Goal: Information Seeking & Learning: Find specific fact

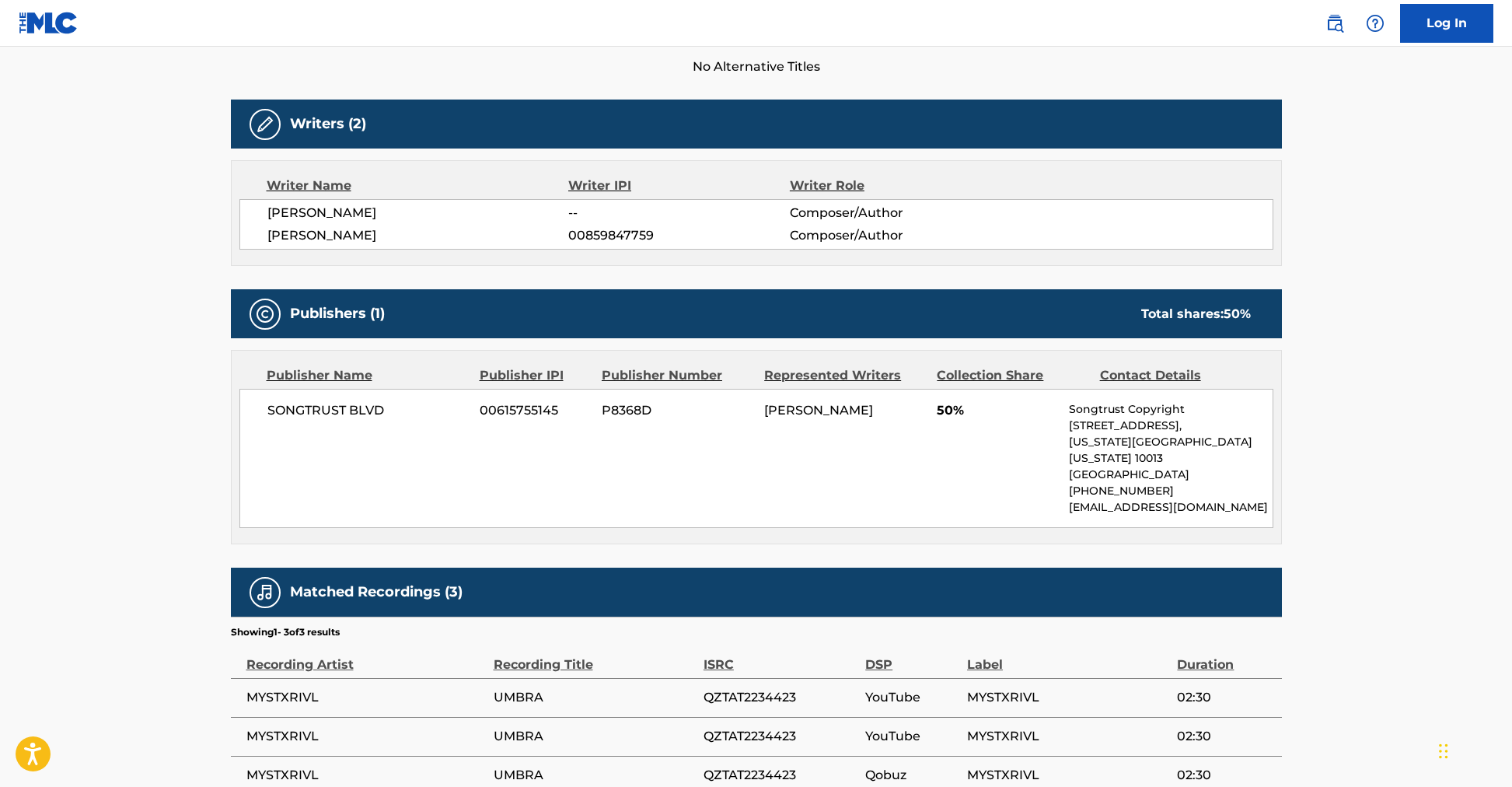
scroll to position [327, 0]
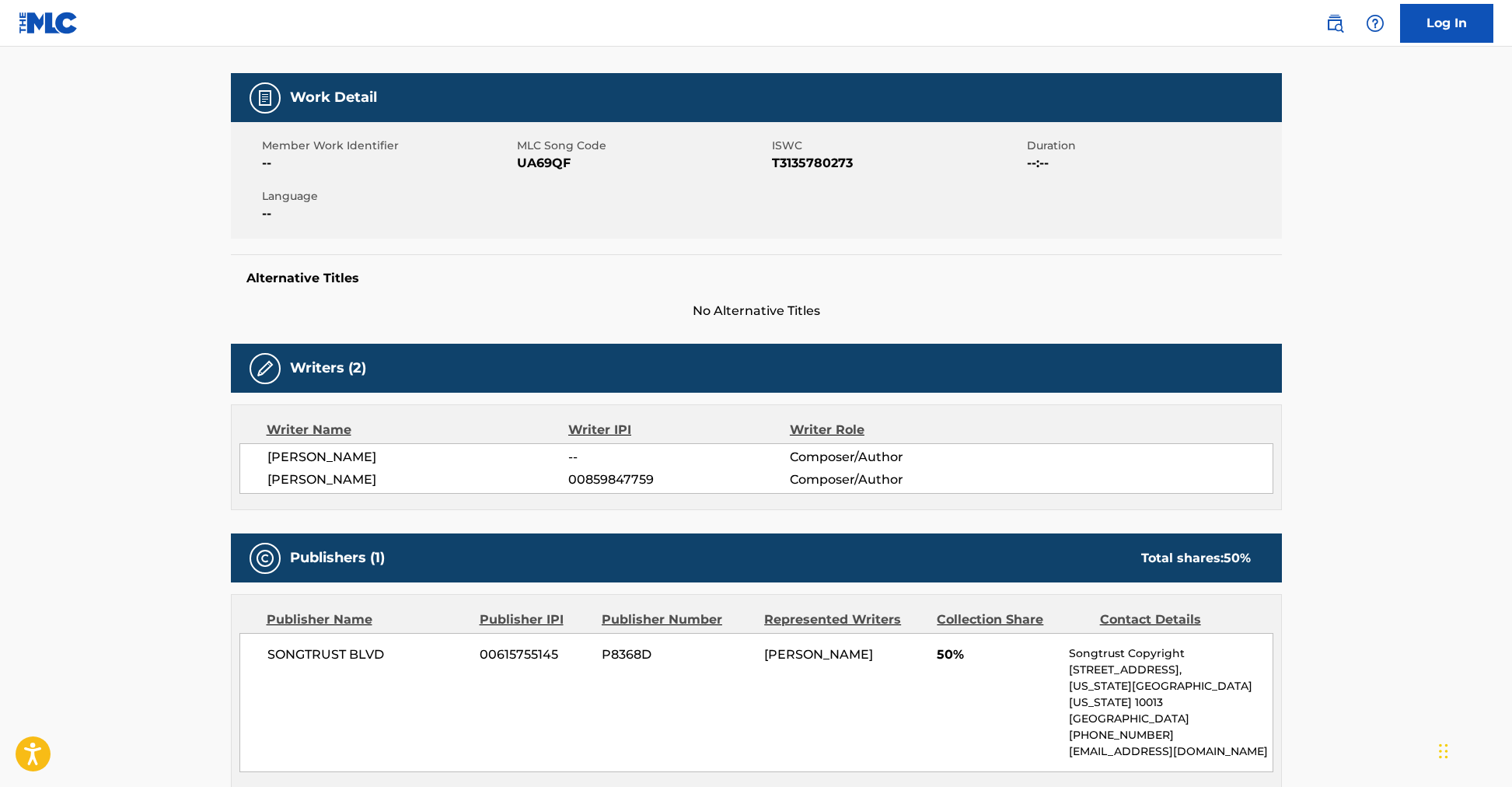
scroll to position [242, 0]
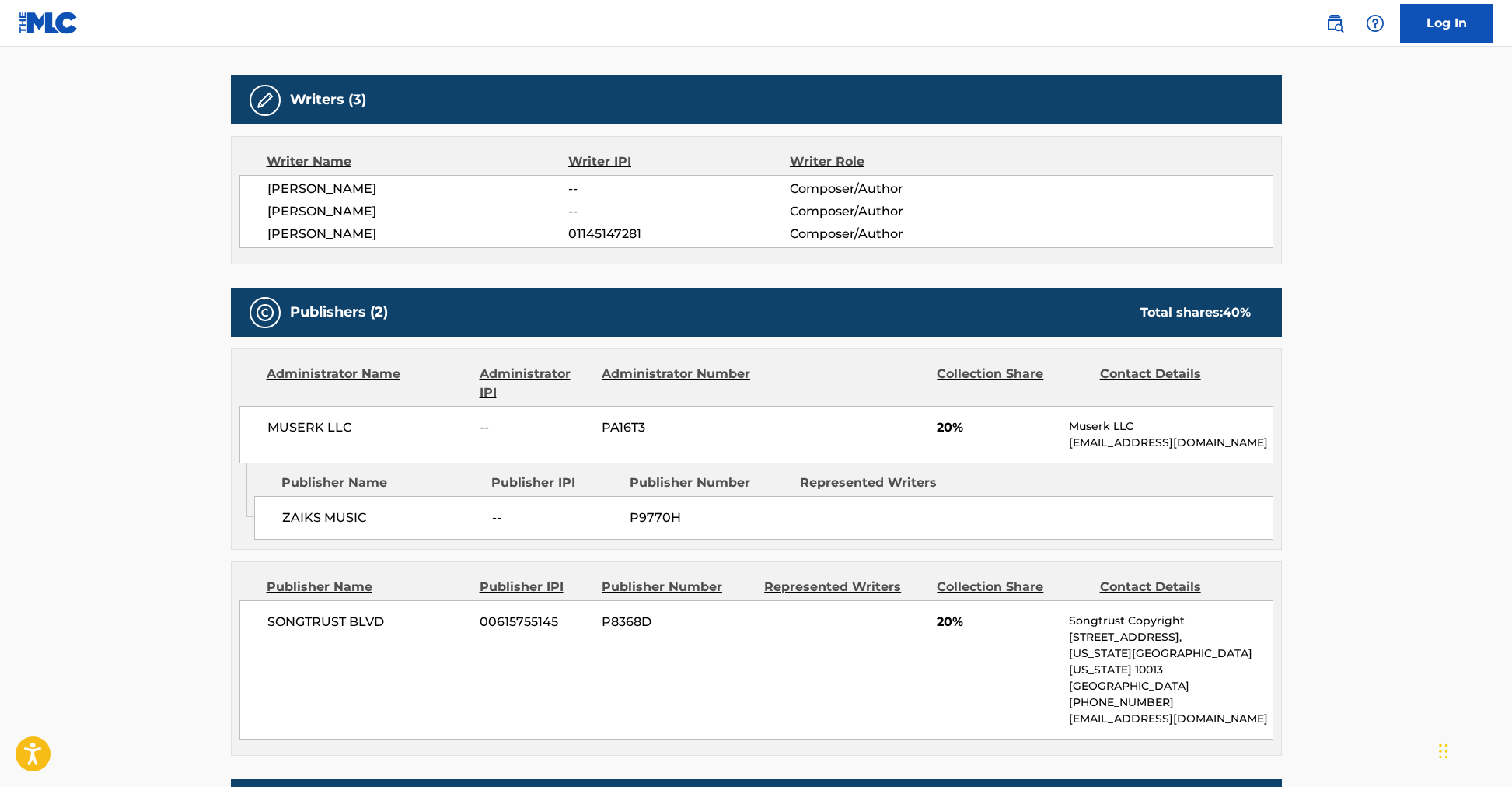
scroll to position [468, 0]
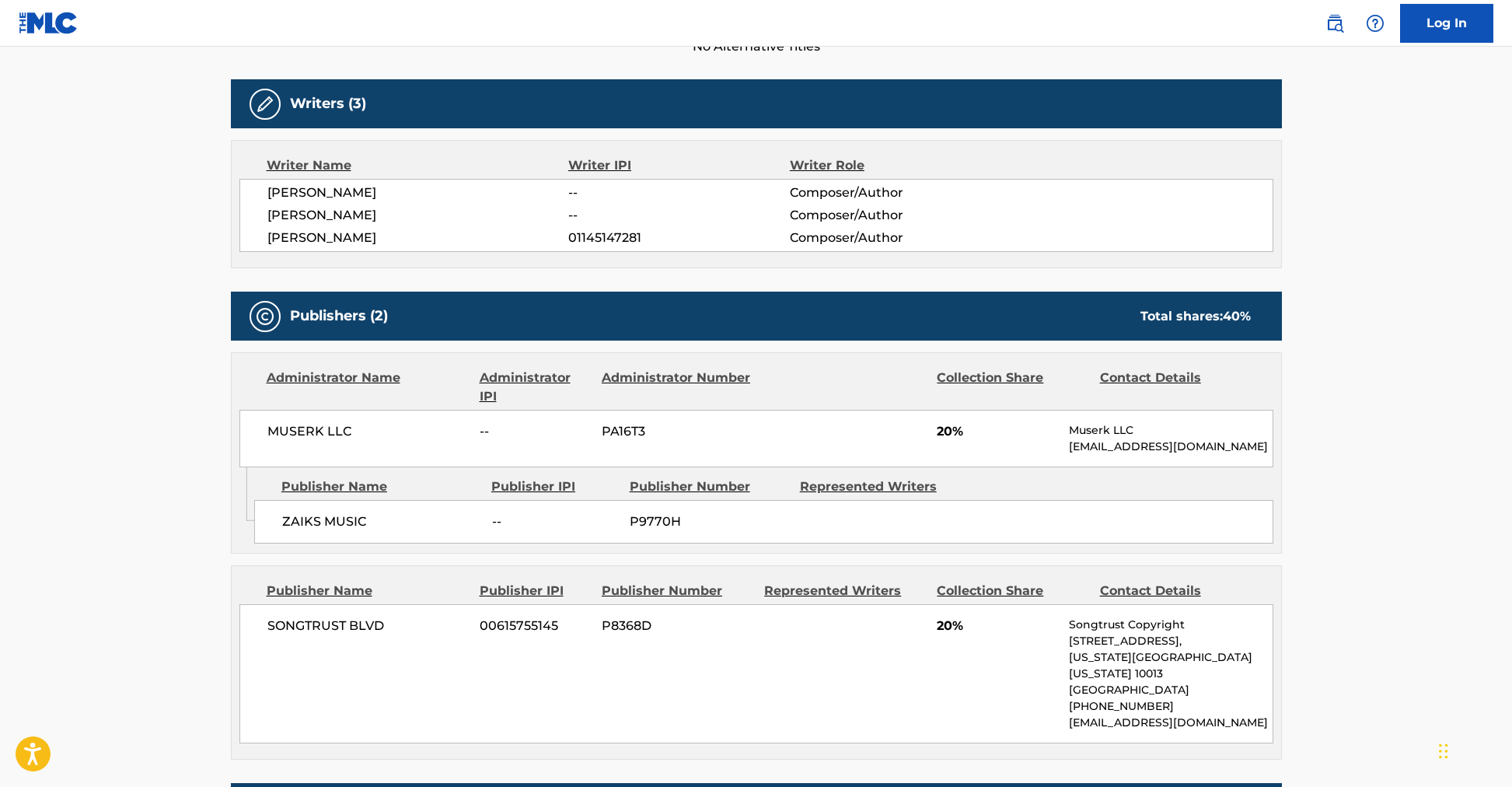
drag, startPoint x: 405, startPoint y: 234, endPoint x: 318, endPoint y: 227, distance: 87.3
click at [252, 233] on div "MICHAL RYDUCHA -- Composer/Author FILIP ISBRANDT -- Composer/Author ERNEST SZYM…" at bounding box center [757, 215] width 1035 height 74
copy span "ERNEST SZYMANSKI"
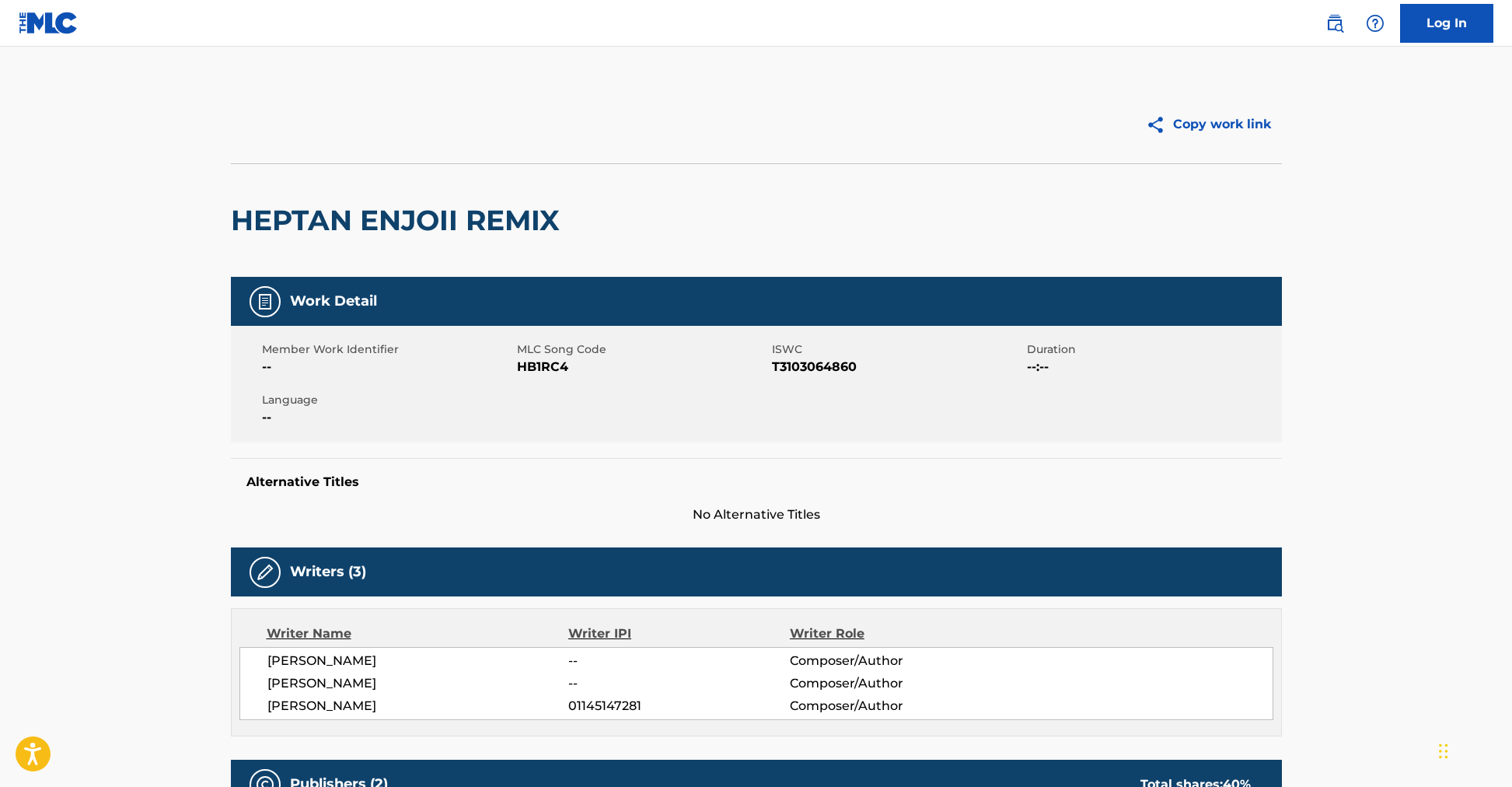
click at [500, 219] on h2 "HEPTAN ENJOII REMIX" at bounding box center [399, 221] width 336 height 35
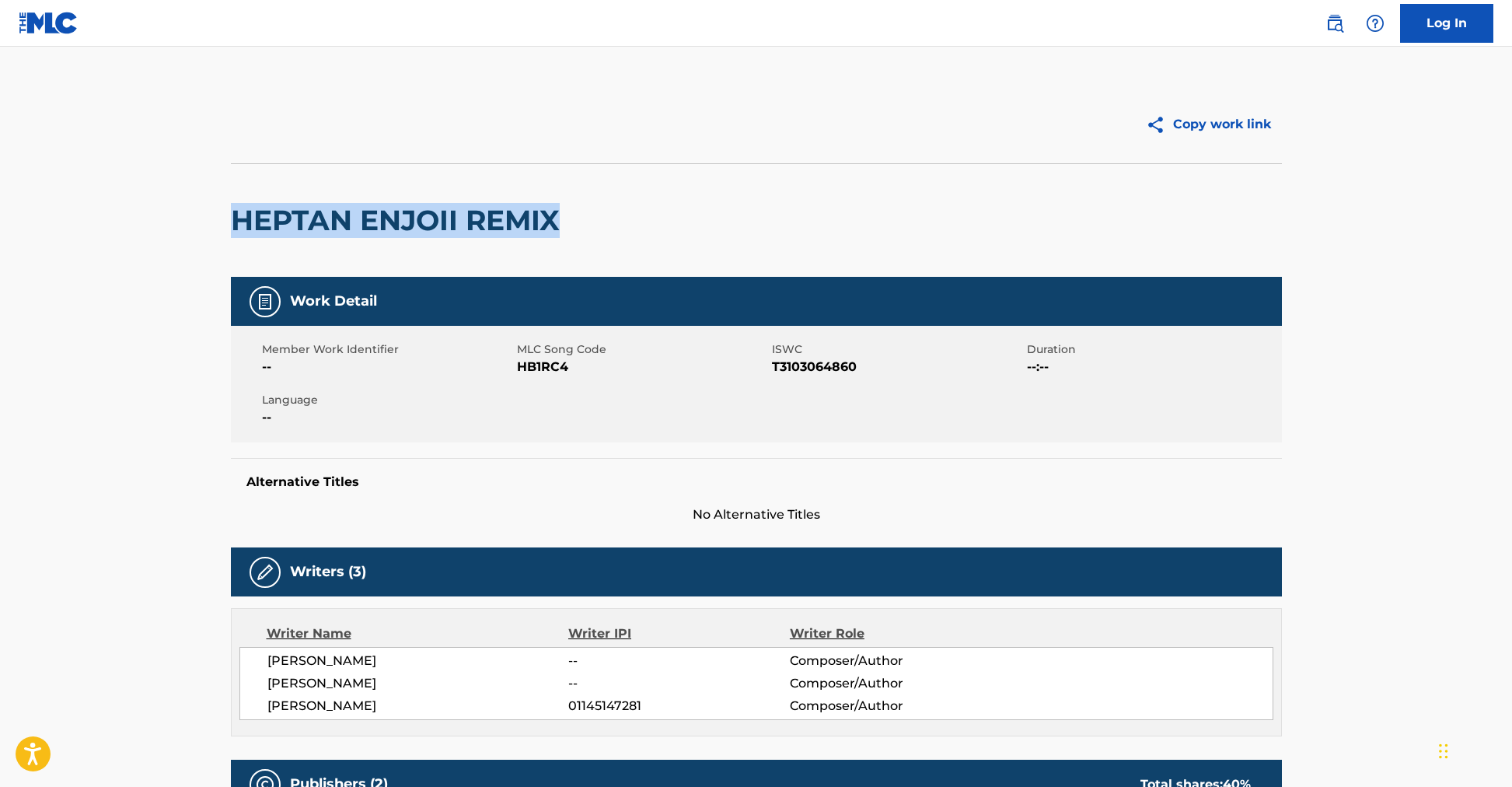
drag, startPoint x: 568, startPoint y: 220, endPoint x: 215, endPoint y: 206, distance: 353.3
click at [214, 207] on div "Copy work link HEPTAN ENJOII REMIX Work Detail Member Work Identifier -- MLC So…" at bounding box center [756, 802] width 1089 height 1432
copy h2 "HEPTAN ENJOII REMIX"
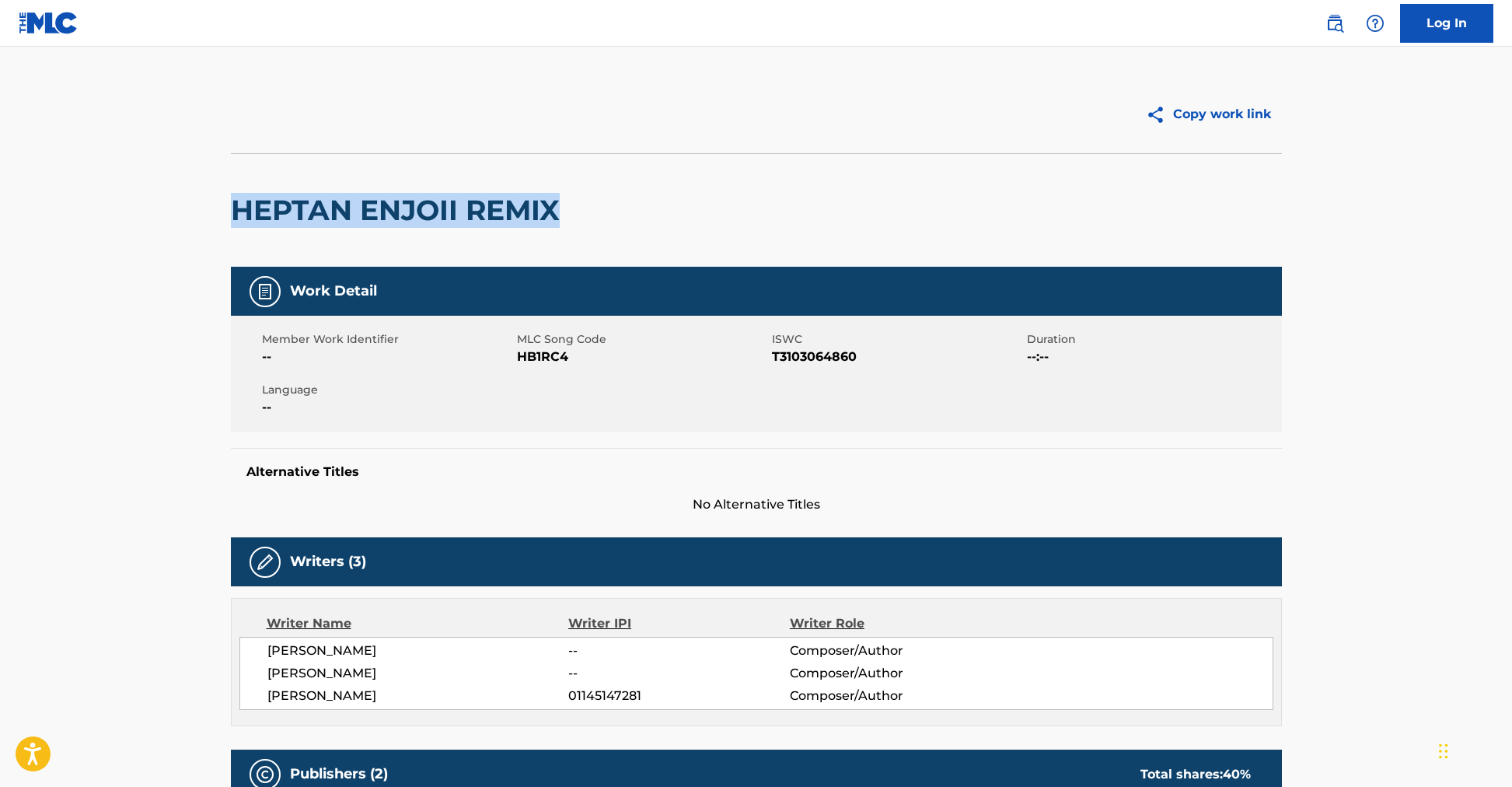
scroll to position [22, 0]
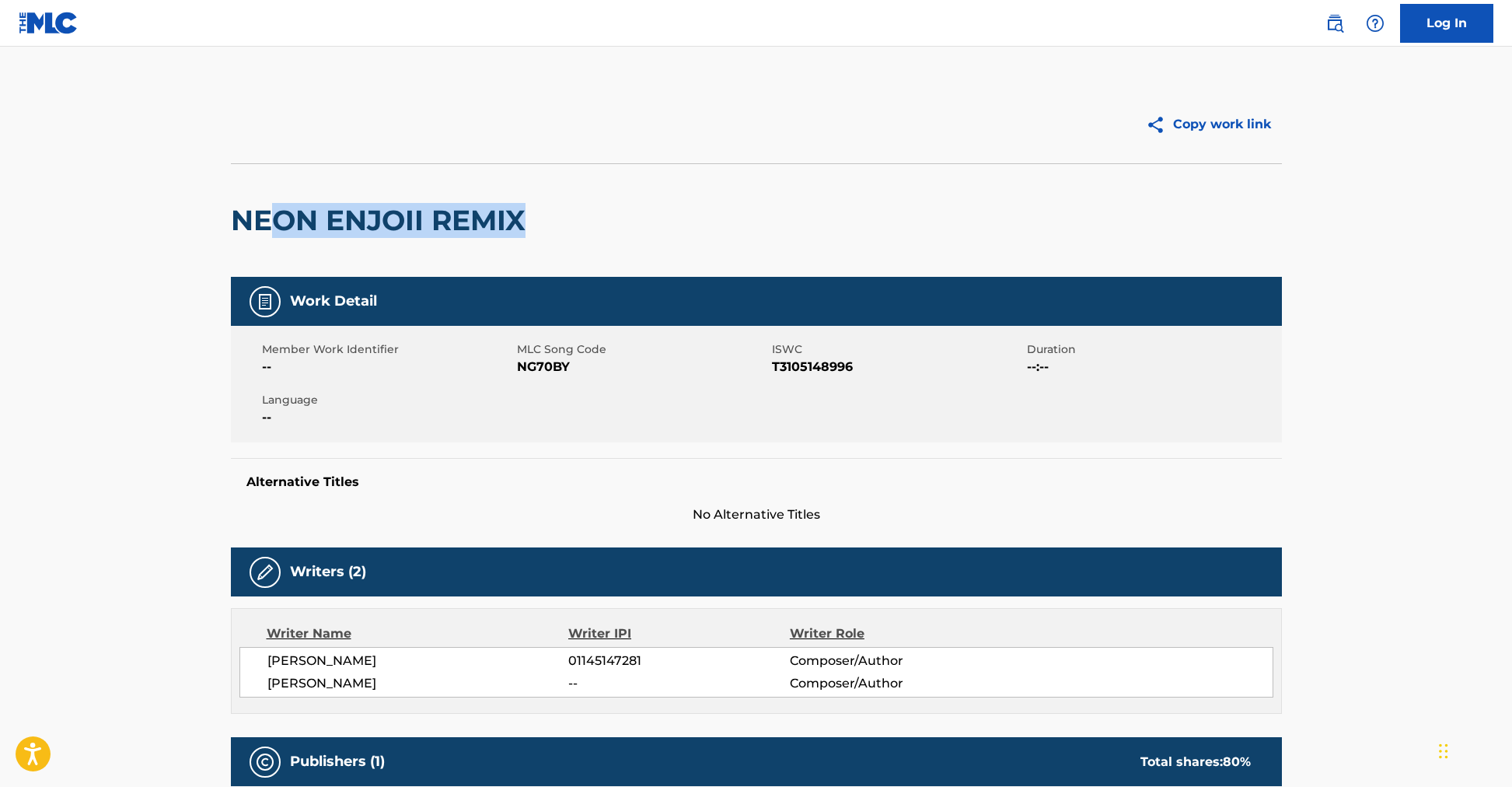
drag, startPoint x: 572, startPoint y: 217, endPoint x: 259, endPoint y: 223, distance: 313.1
click at [279, 227] on div "NEON ENJOII REMIX" at bounding box center [756, 220] width 1051 height 113
click at [224, 220] on div "Copy work link NEON ENJOII REMIX Work Detail Member Work Identifier -- MLC Song…" at bounding box center [756, 742] width 1089 height 1313
drag, startPoint x: 226, startPoint y: 219, endPoint x: 703, endPoint y: 228, distance: 477.1
click at [703, 228] on div "Copy work link NEON ENJOII REMIX Work Detail Member Work Identifier -- MLC Song…" at bounding box center [756, 742] width 1089 height 1313
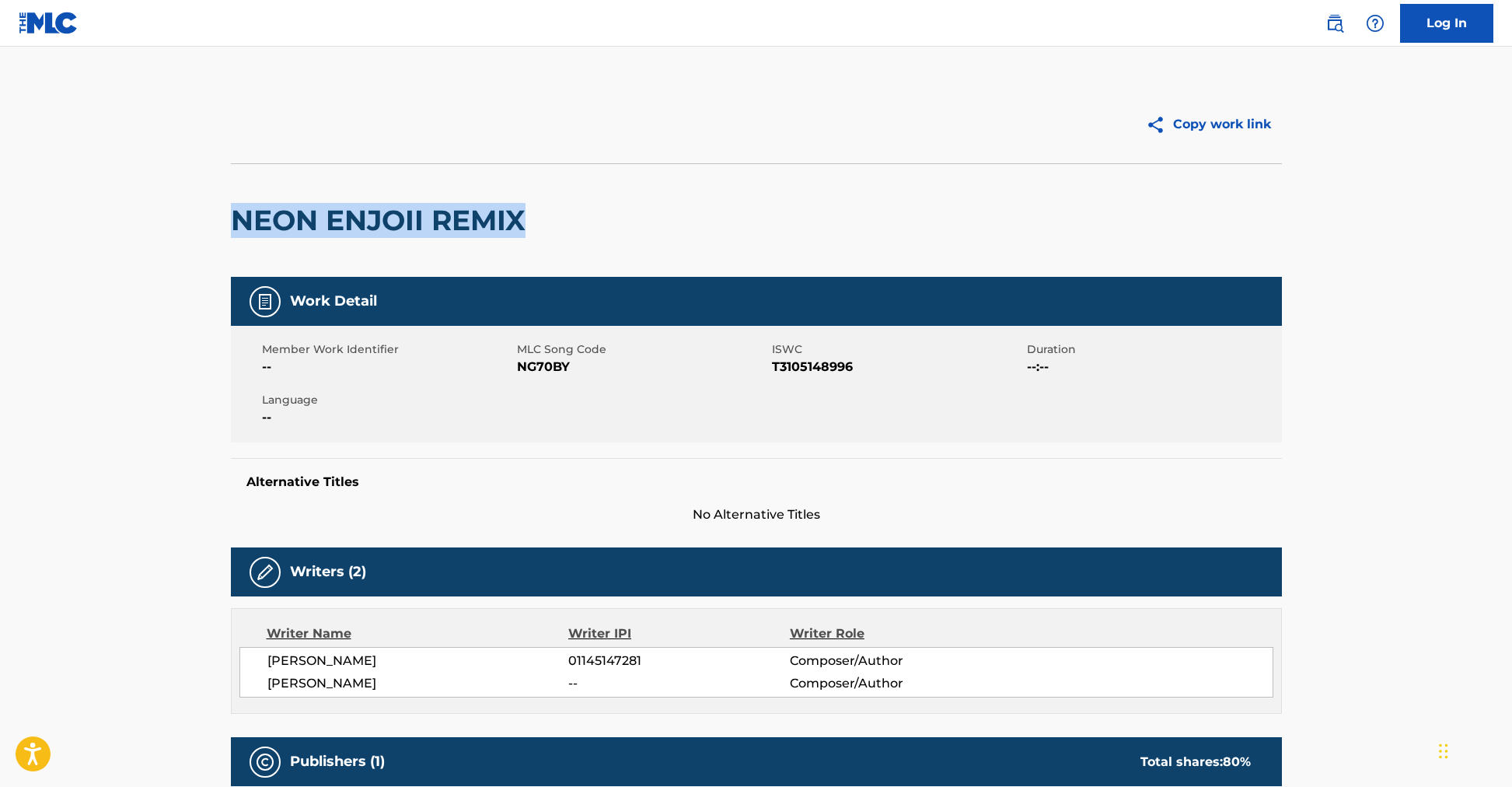
copy h2 "NEON ENJOII REMIX"
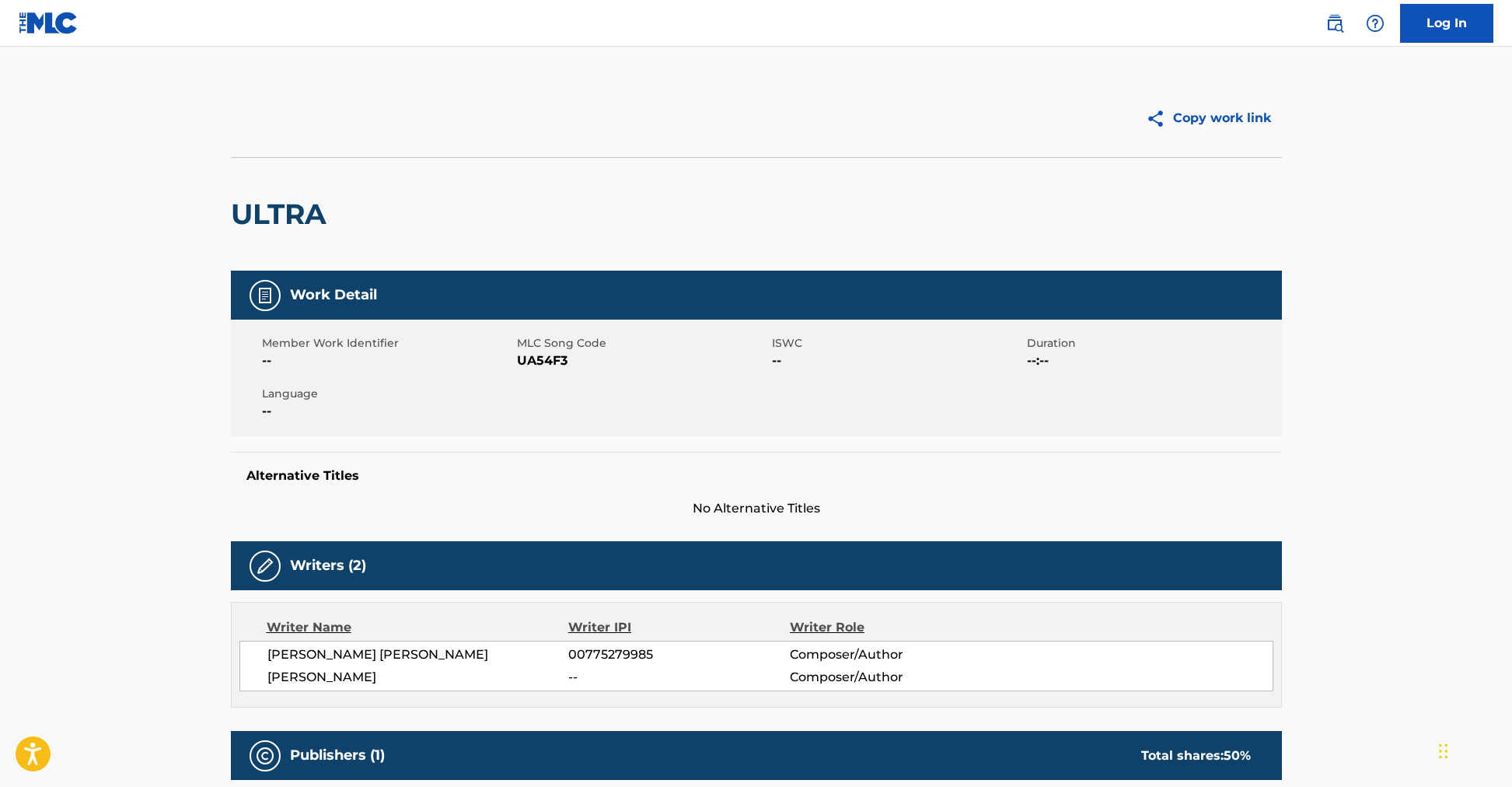
scroll to position [383, 0]
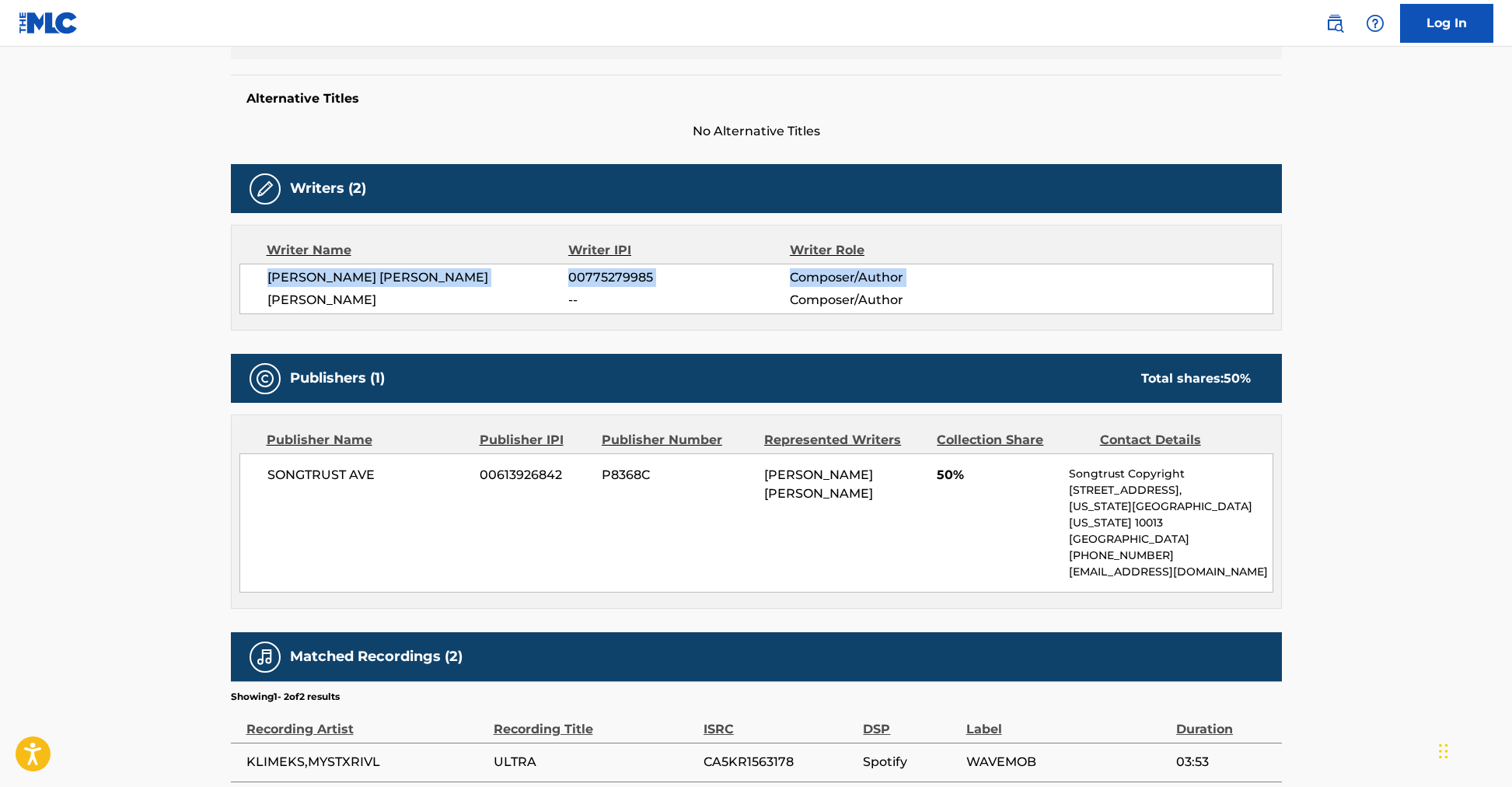
drag, startPoint x: 412, startPoint y: 277, endPoint x: 250, endPoint y: 273, distance: 162.0
click at [250, 273] on div "STEVEN JOHN ADAMS 00775279985 Composer/Author MICHAL RYDUCHA -- Composer/Author" at bounding box center [757, 289] width 1035 height 50
copy div "STEVEN JOHN ADAMS 00775279985 Composer/Author"
click at [424, 274] on span "STEVEN JOHN ADAMS" at bounding box center [418, 278] width 302 height 19
drag, startPoint x: 412, startPoint y: 276, endPoint x: 234, endPoint y: 285, distance: 178.2
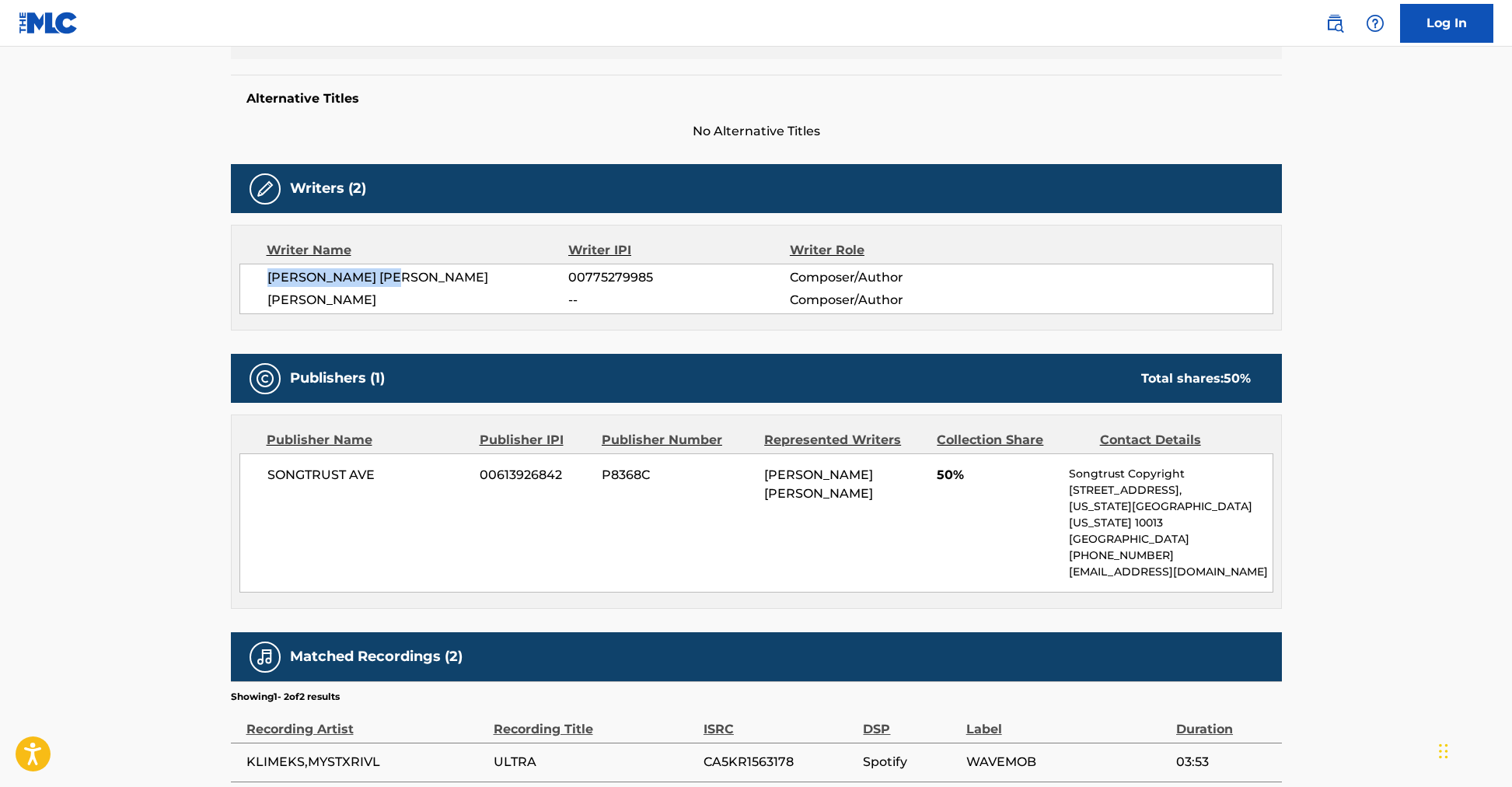
click at [234, 285] on div "Writer Name Writer IPI Writer Role STEVEN JOHN ADAMS 00775279985 Composer/Autho…" at bounding box center [756, 278] width 1051 height 106
copy span "STEVEN JOHN ADAMS"
click at [810, 365] on div "Publishers (1) Total shares: 50 %" at bounding box center [756, 378] width 1051 height 49
drag, startPoint x: 766, startPoint y: 476, endPoint x: 918, endPoint y: 473, distance: 152.0
click at [918, 473] on div "STEVEN JOHN ADAMS" at bounding box center [845, 483] width 161 height 37
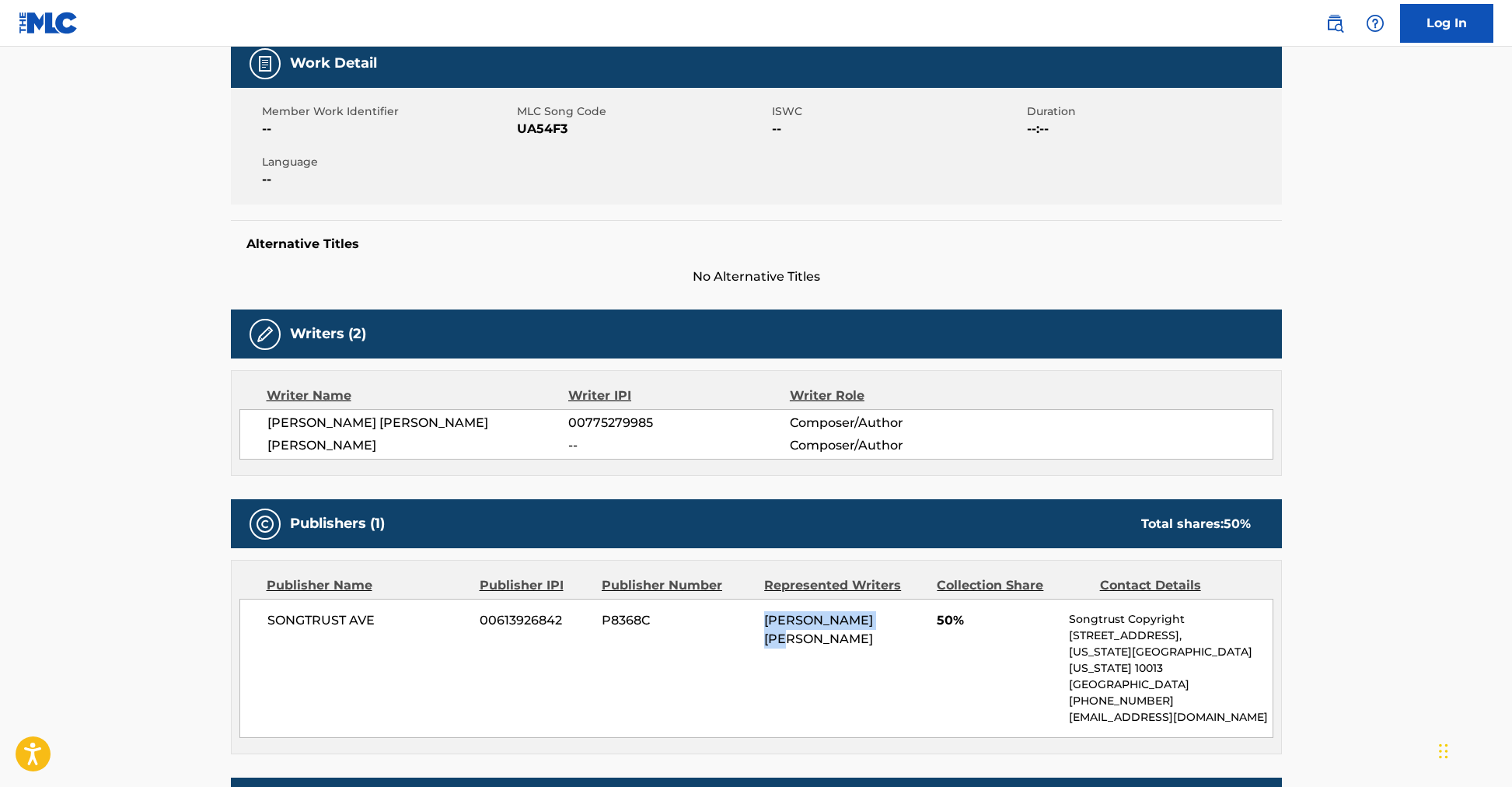
scroll to position [0, 0]
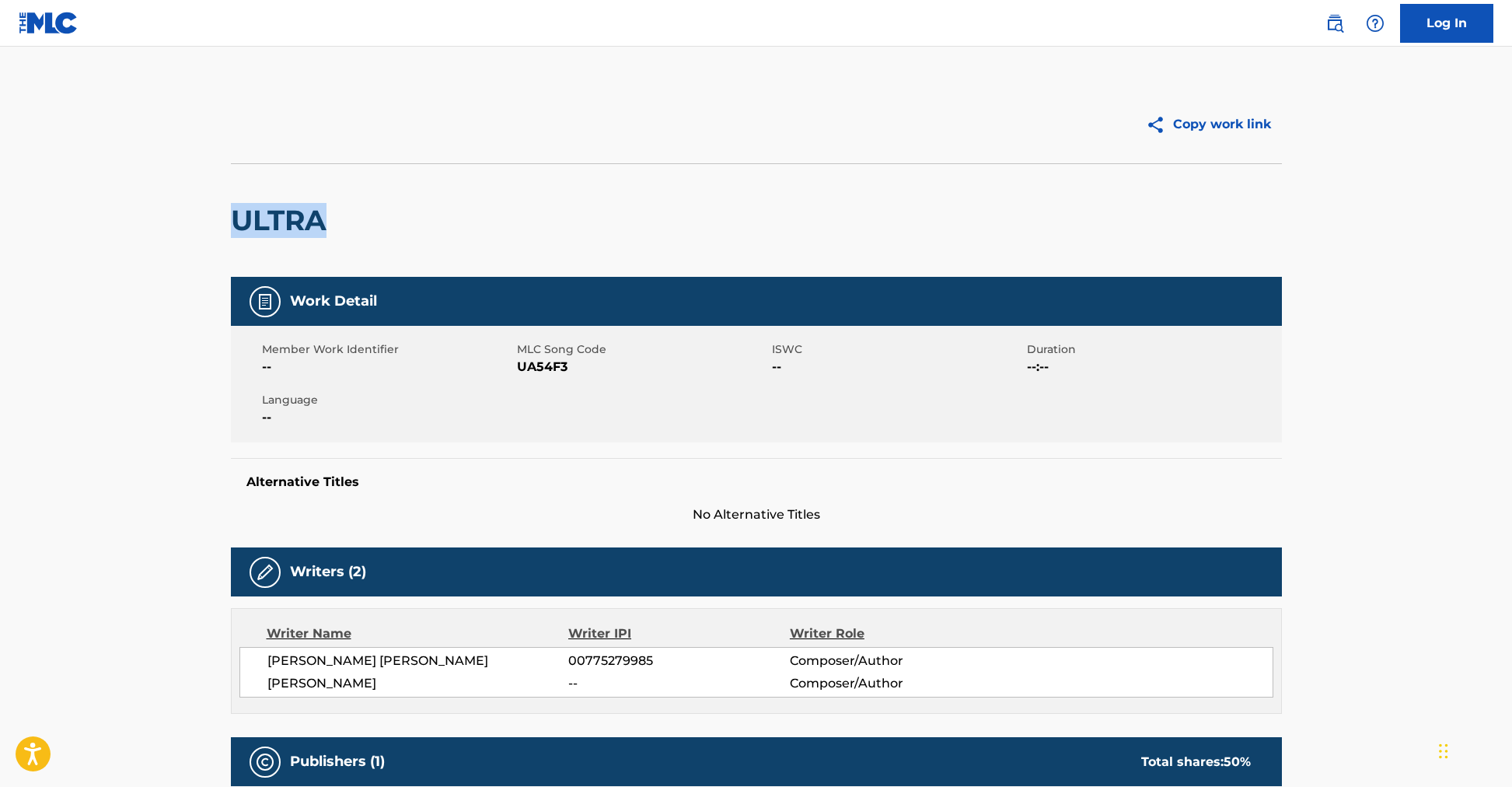
drag, startPoint x: 358, startPoint y: 217, endPoint x: 97, endPoint y: 210, distance: 261.1
click at [97, 210] on main "Copy work link ULTRA Work Detail Member Work Identifier -- MLC Song Code UA54F3…" at bounding box center [756, 637] width 1512 height 1180
copy h2 "ULTRA"
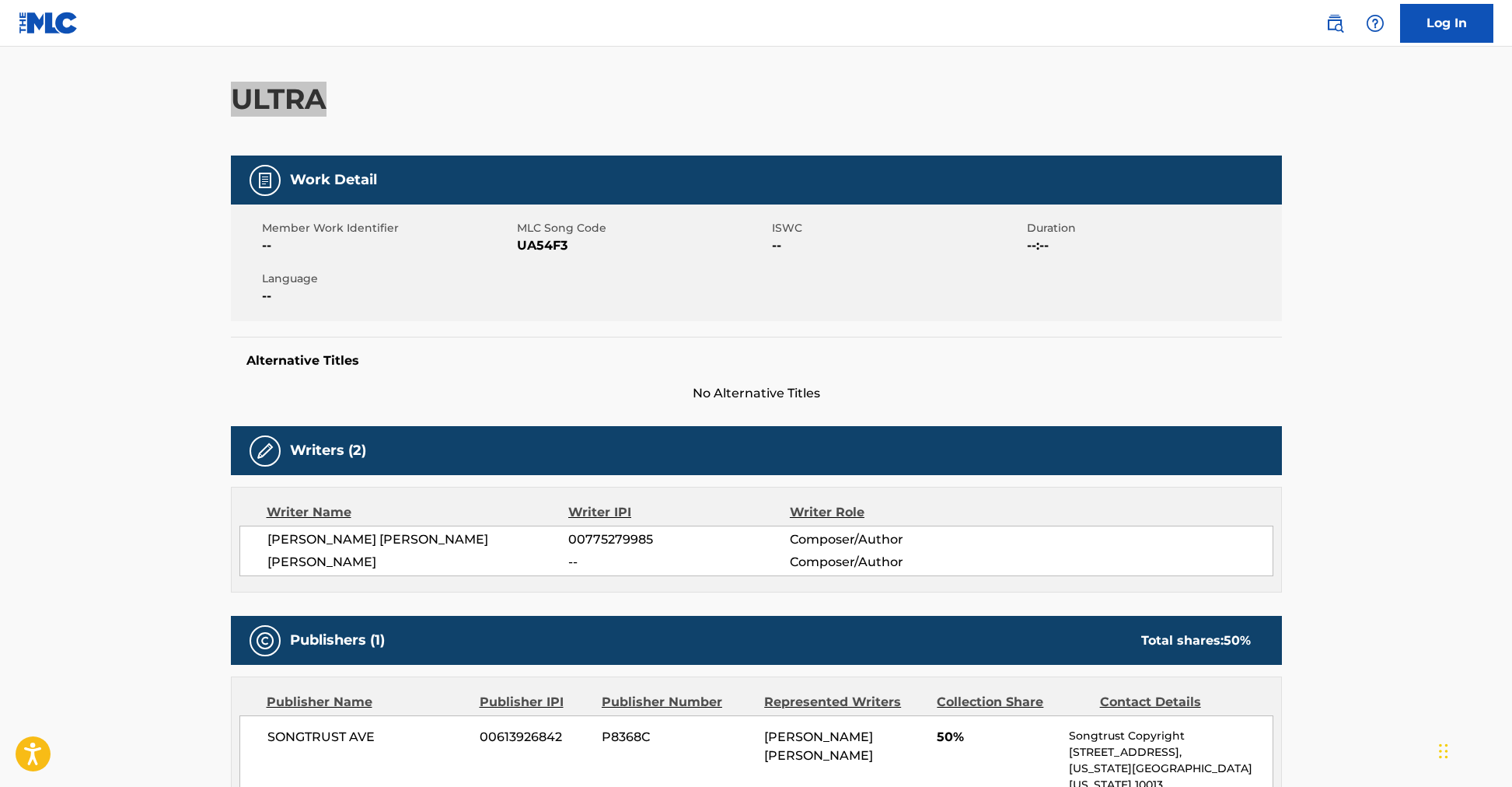
scroll to position [143, 0]
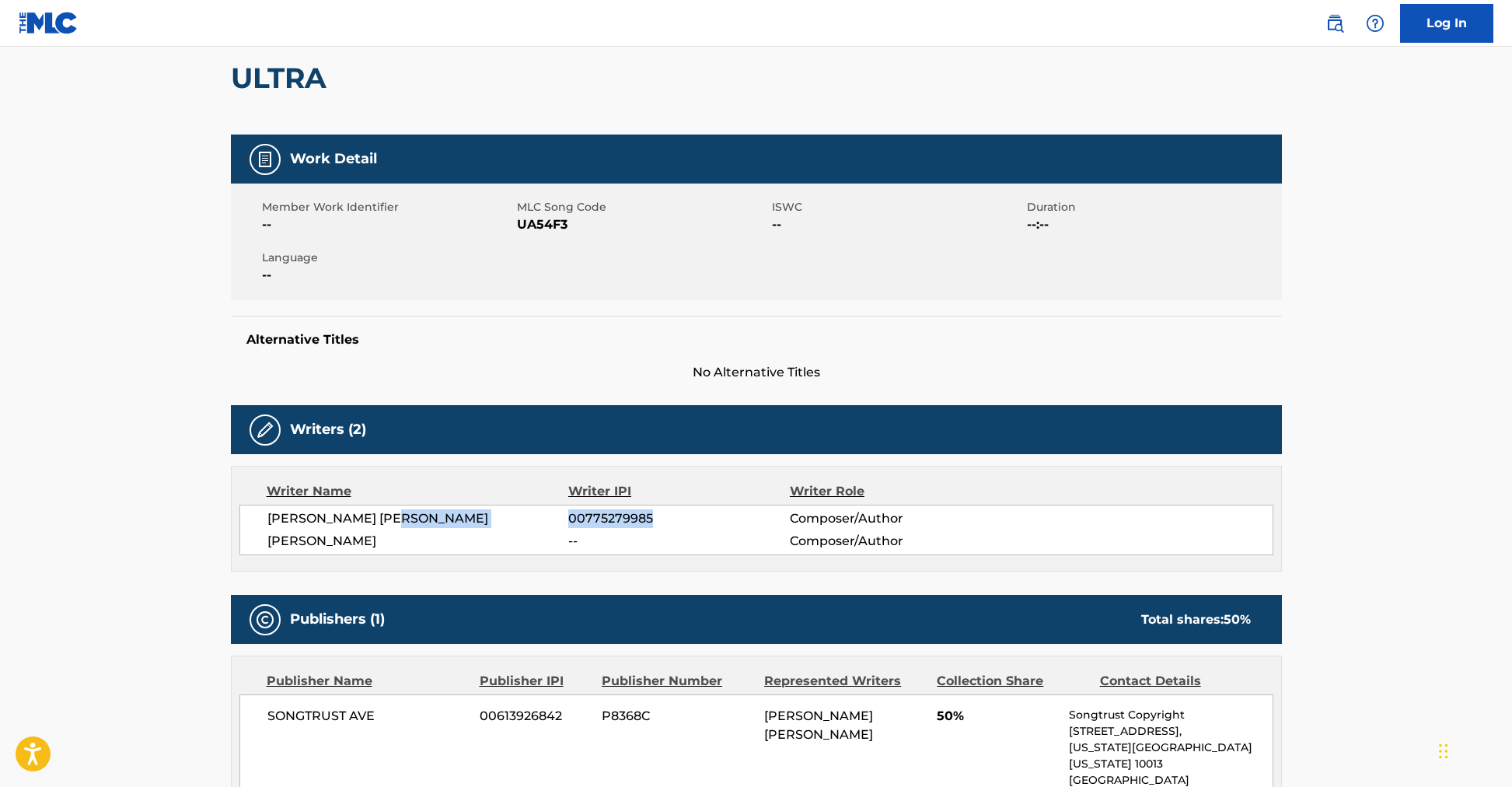
drag, startPoint x: 658, startPoint y: 519, endPoint x: 567, endPoint y: 523, distance: 91.1
click at [567, 523] on div "STEVEN JOHN ADAMS 00775279985 Composer/Author" at bounding box center [770, 519] width 1005 height 19
copy div "00775279985"
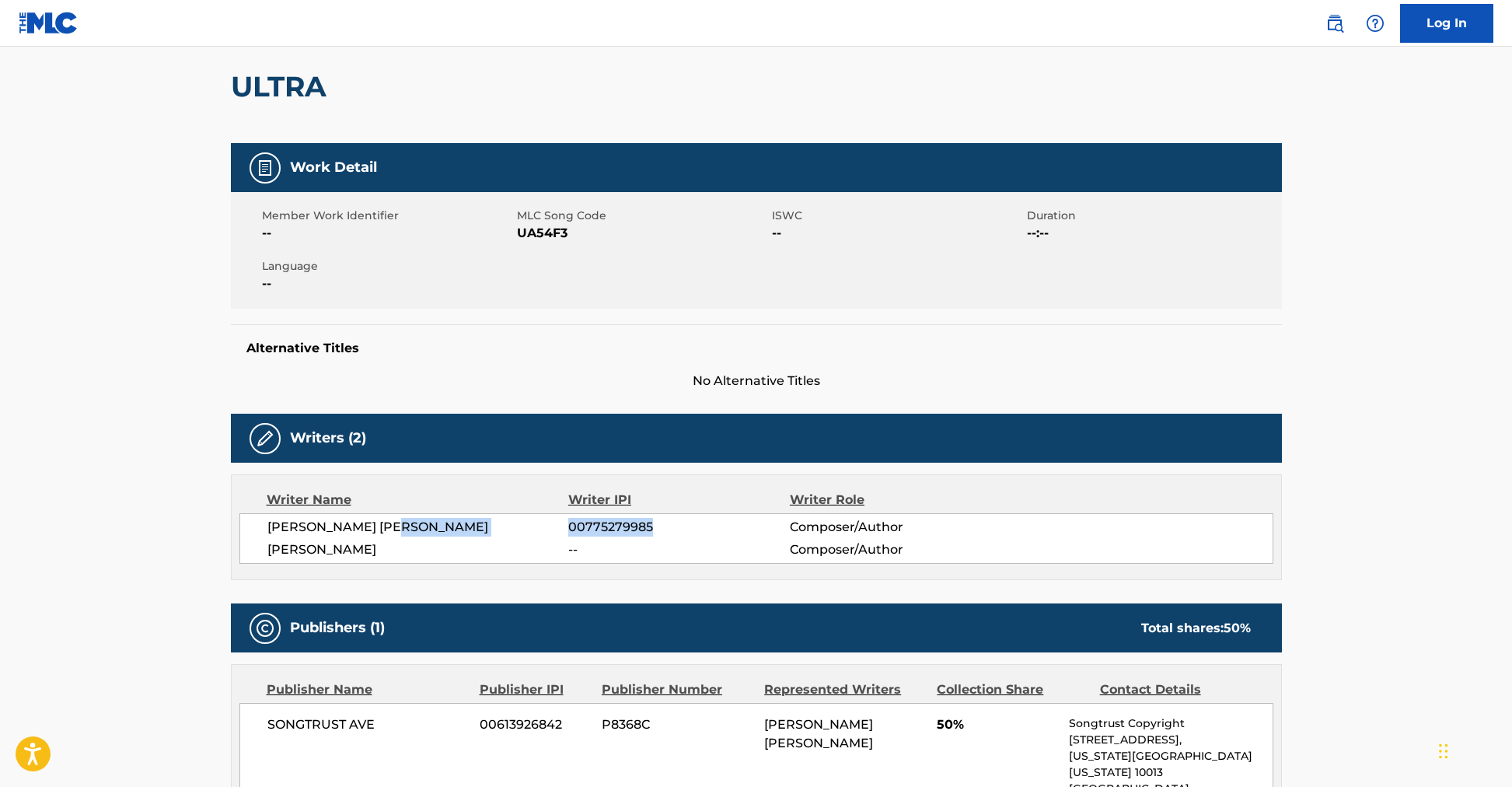
scroll to position [133, 0]
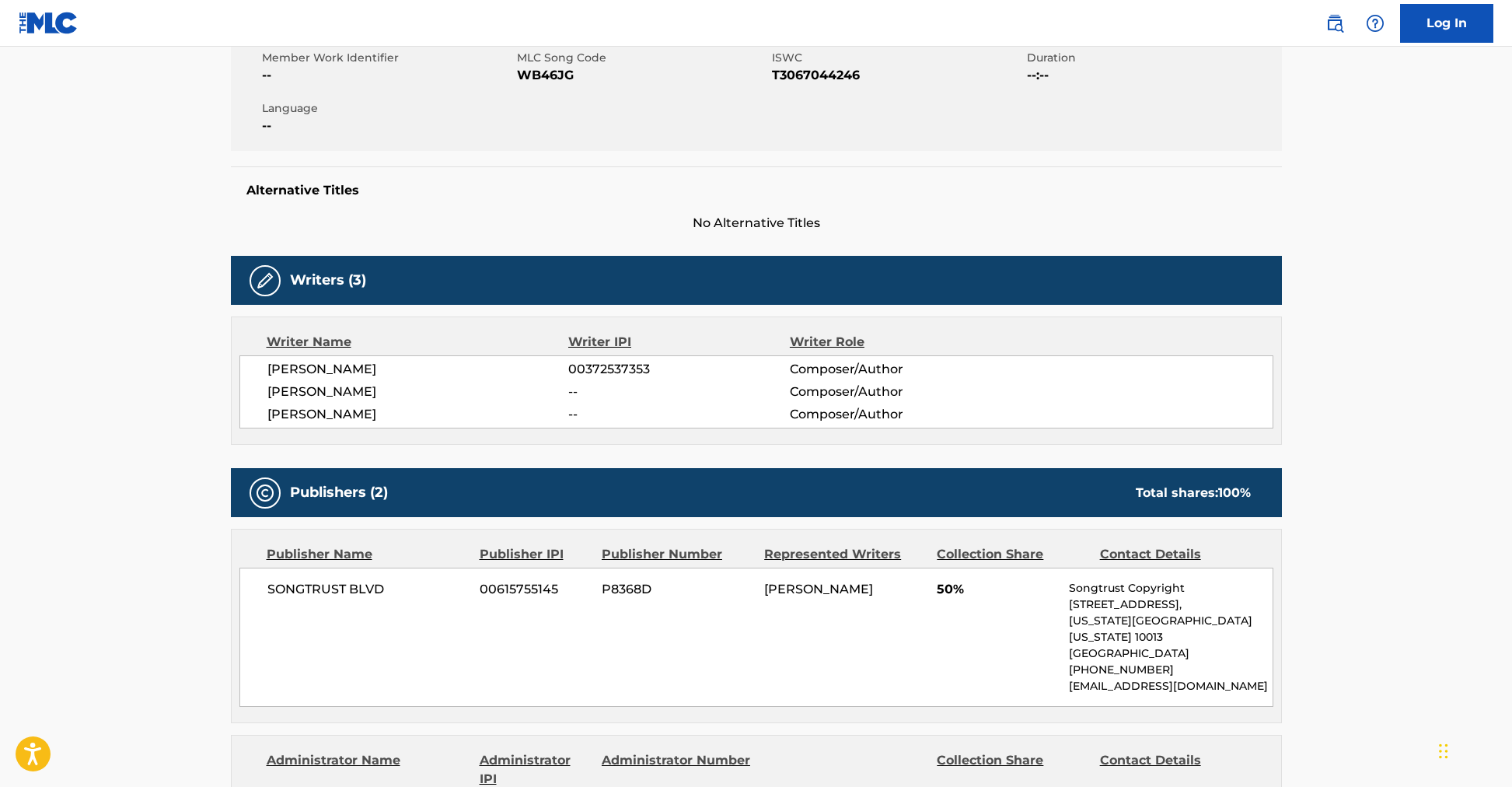
scroll to position [421, 0]
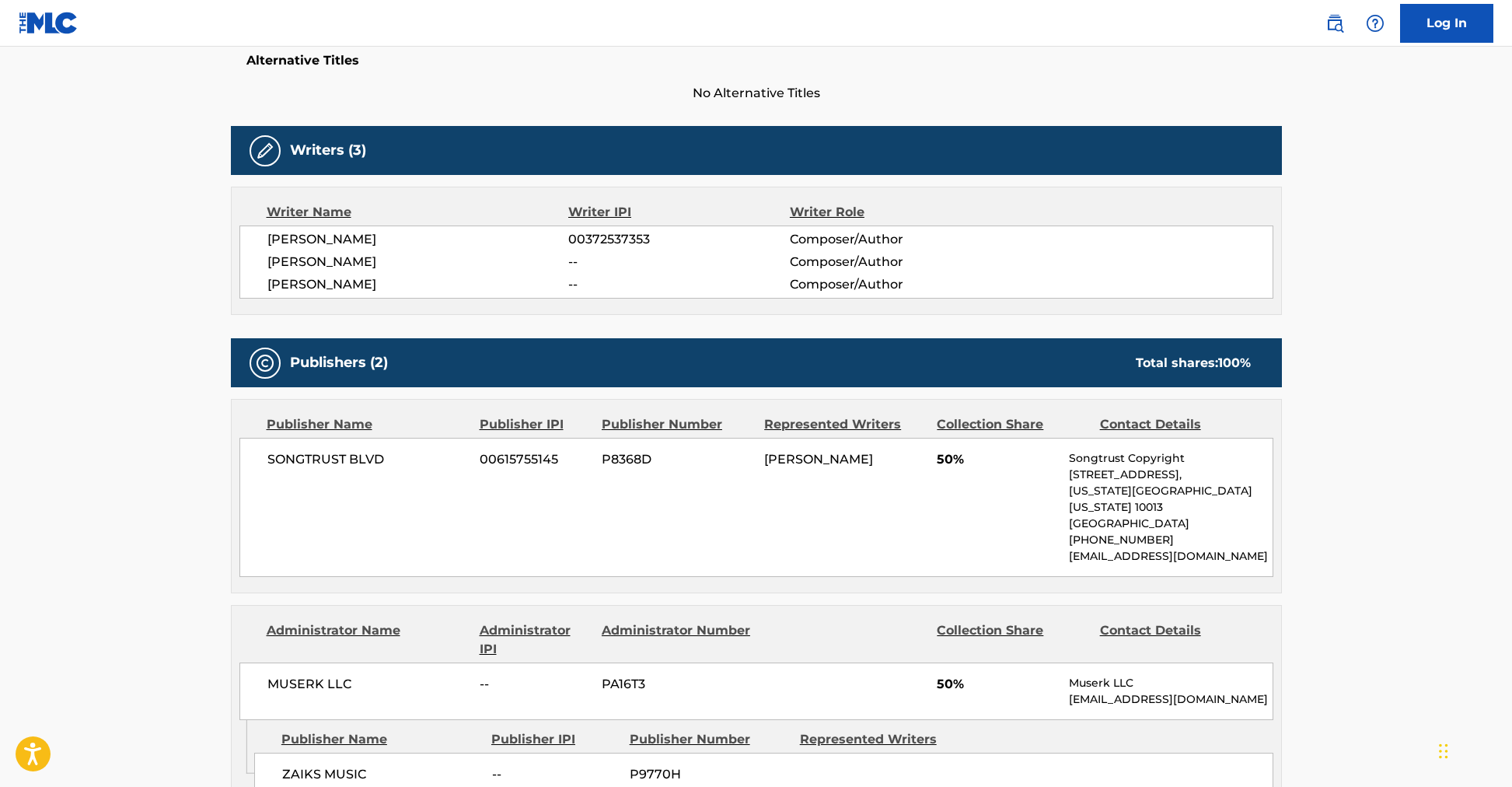
click at [394, 283] on span "[PERSON_NAME]" at bounding box center [418, 285] width 302 height 19
drag, startPoint x: 390, startPoint y: 285, endPoint x: 259, endPoint y: 281, distance: 131.1
click at [259, 281] on div "[PERSON_NAME] 00372537353 Composer/Author [PERSON_NAME] -- Composer/Author [PER…" at bounding box center [757, 262] width 1035 height 74
copy span "[PERSON_NAME]"
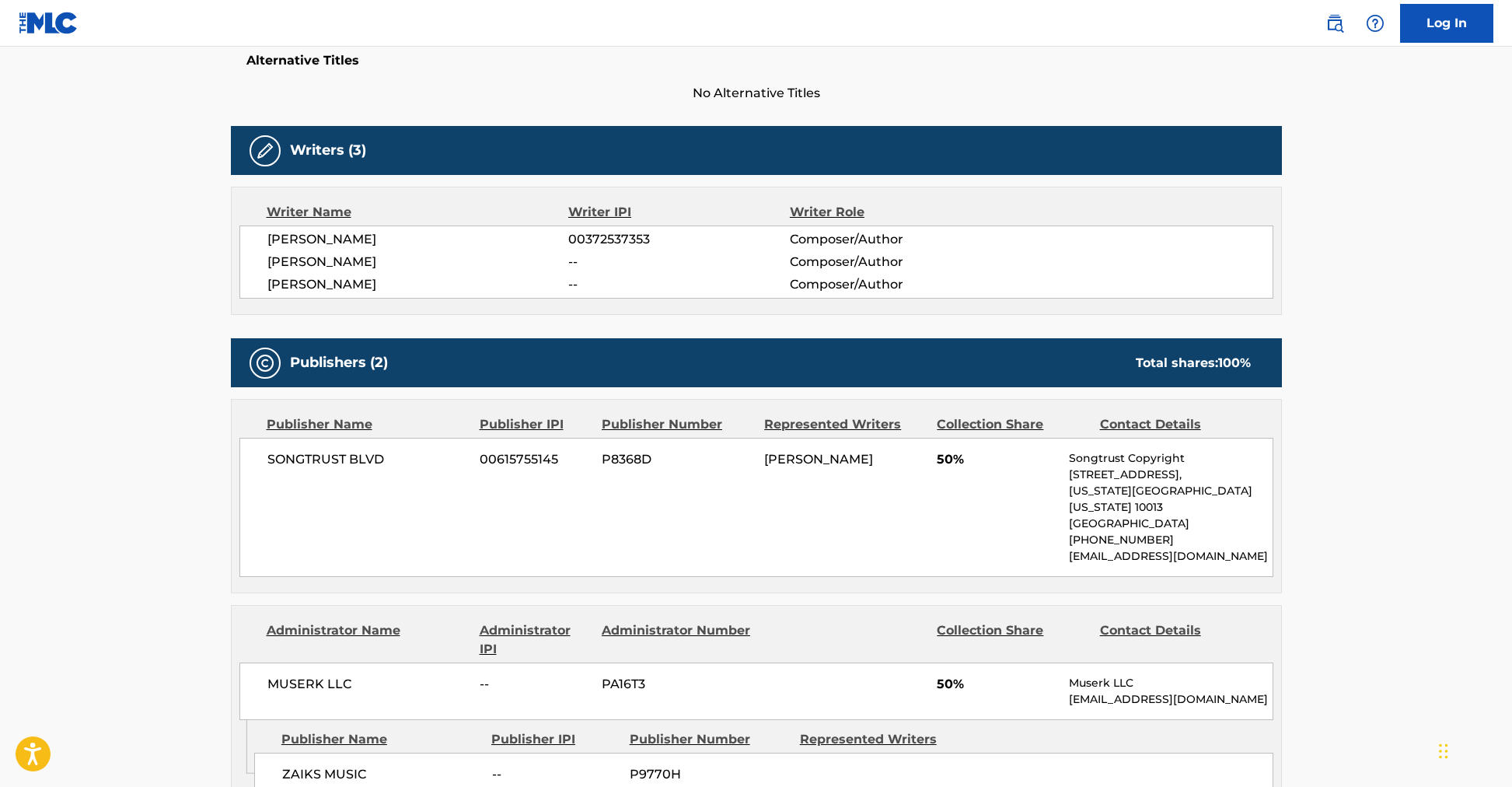
scroll to position [0, 0]
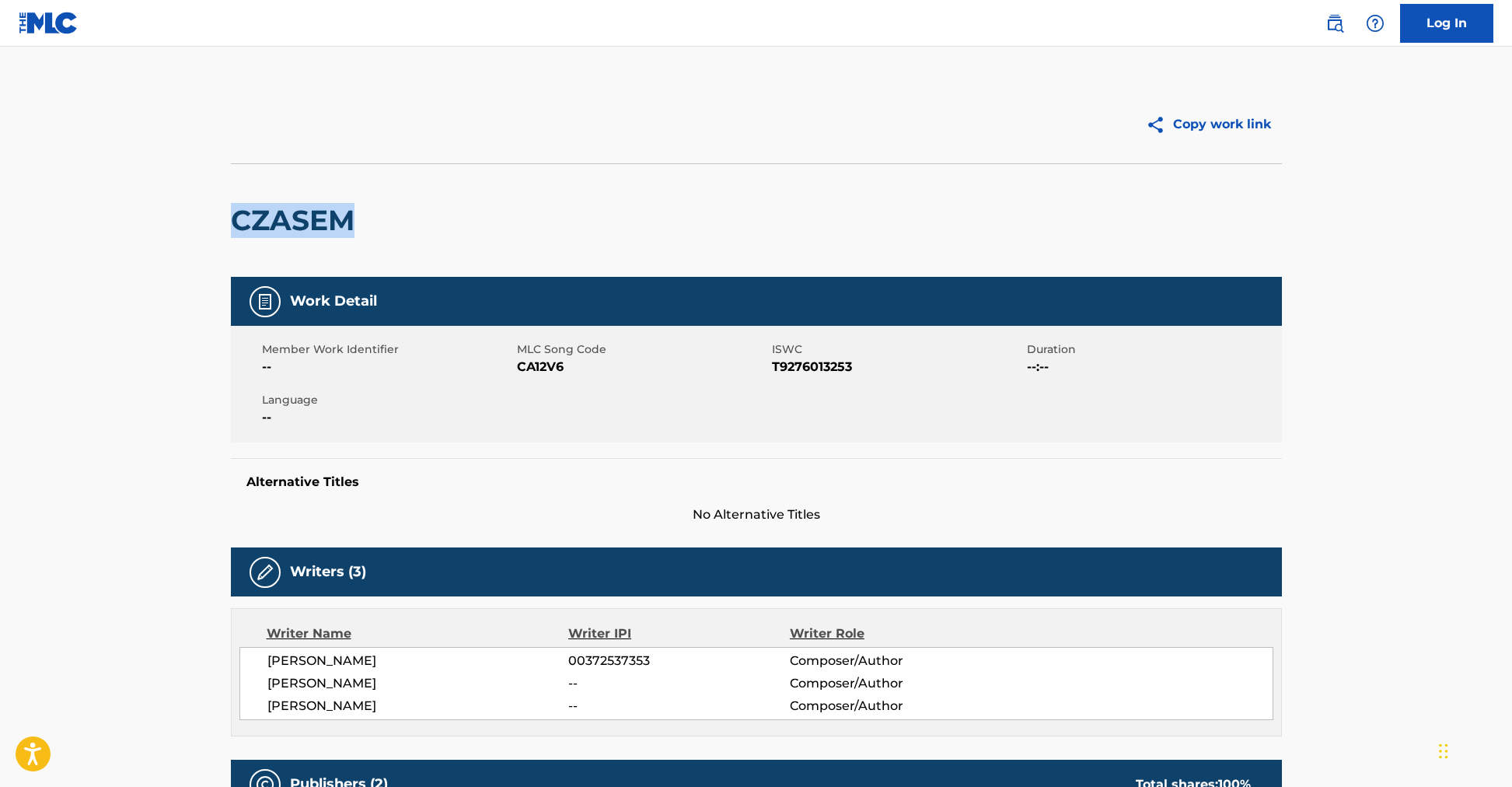
drag, startPoint x: 356, startPoint y: 222, endPoint x: 137, endPoint y: 234, distance: 219.3
copy h2 "CZASEM"
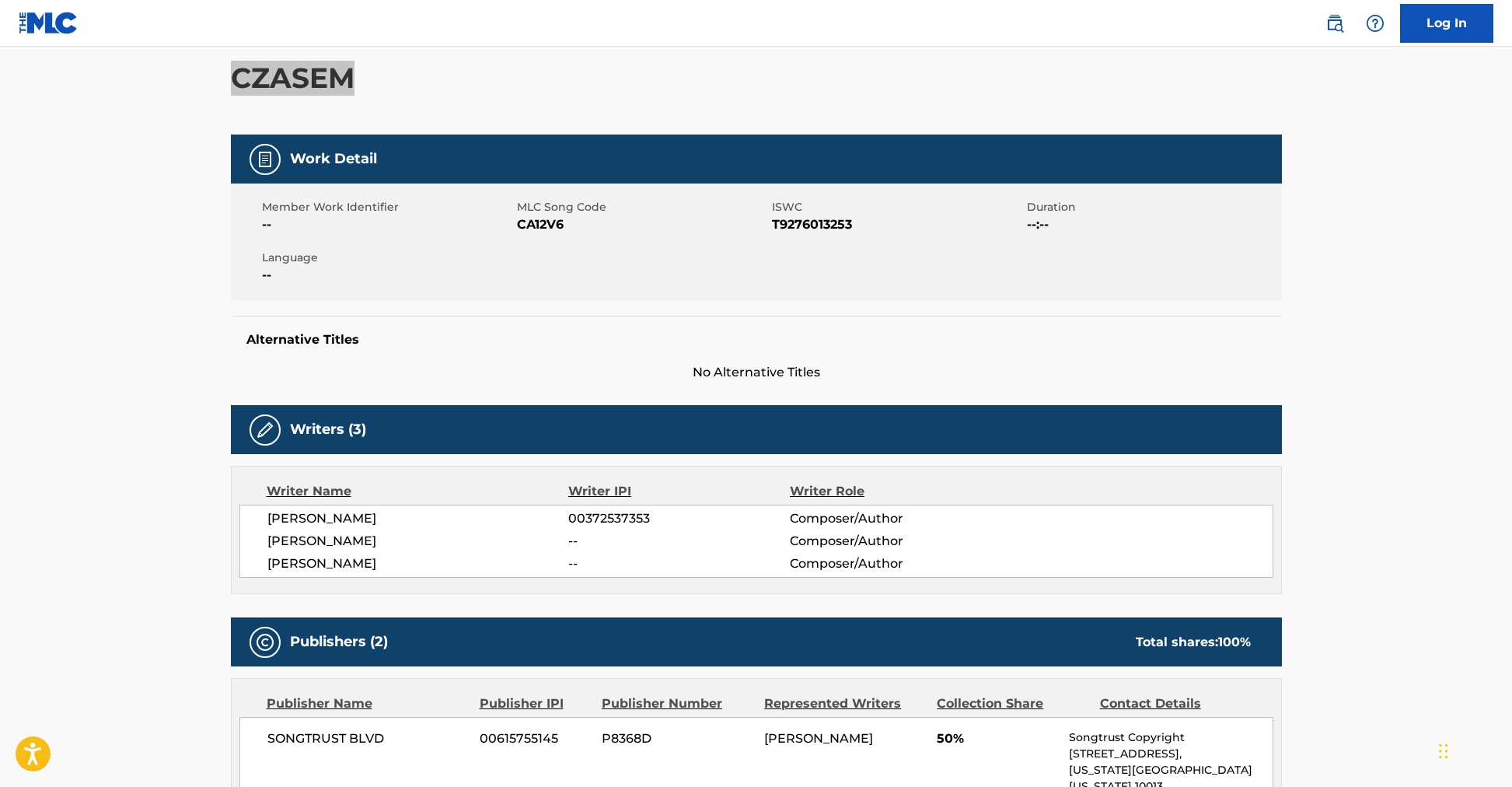
scroll to position [153, 0]
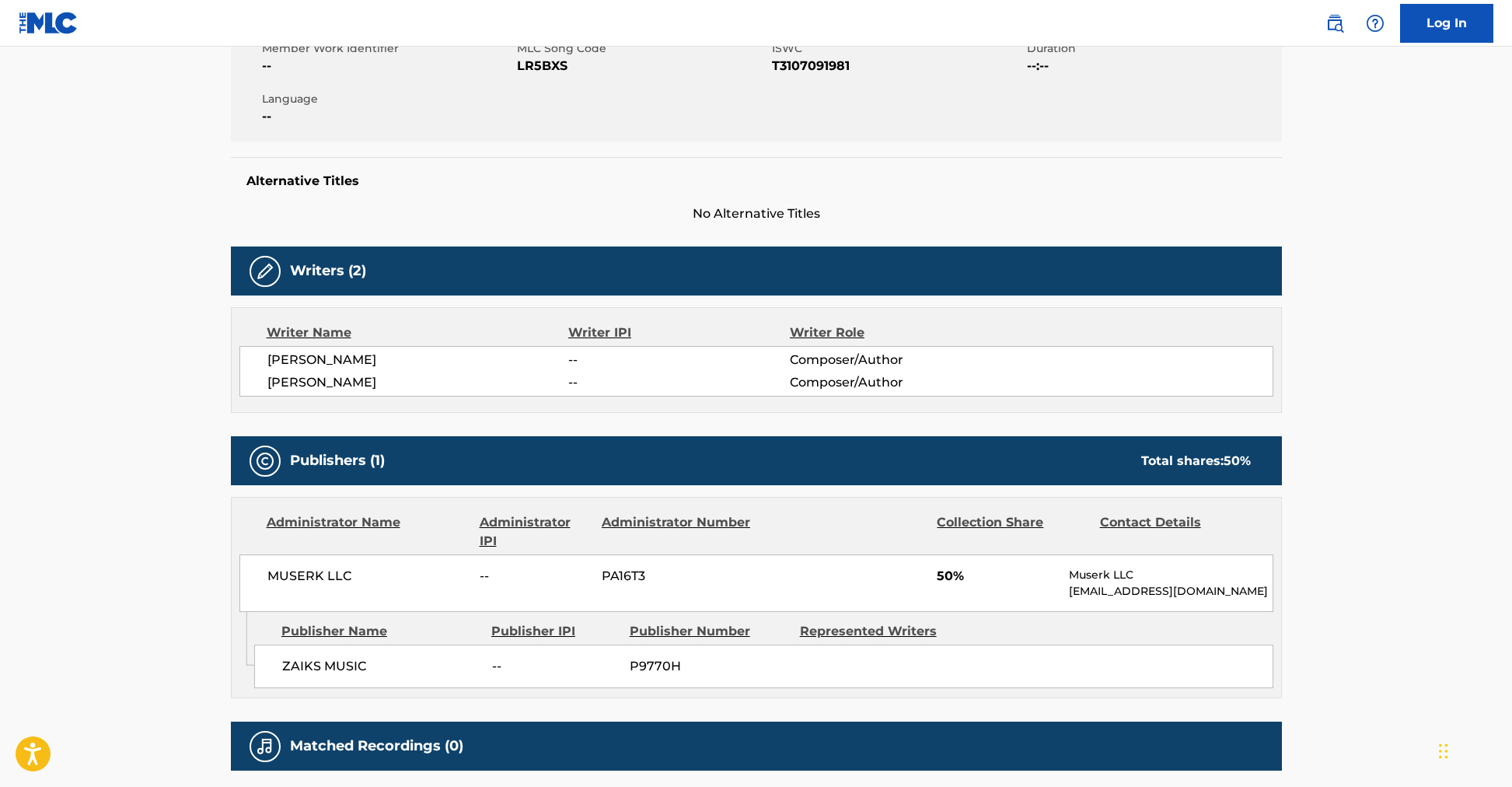
scroll to position [319, 0]
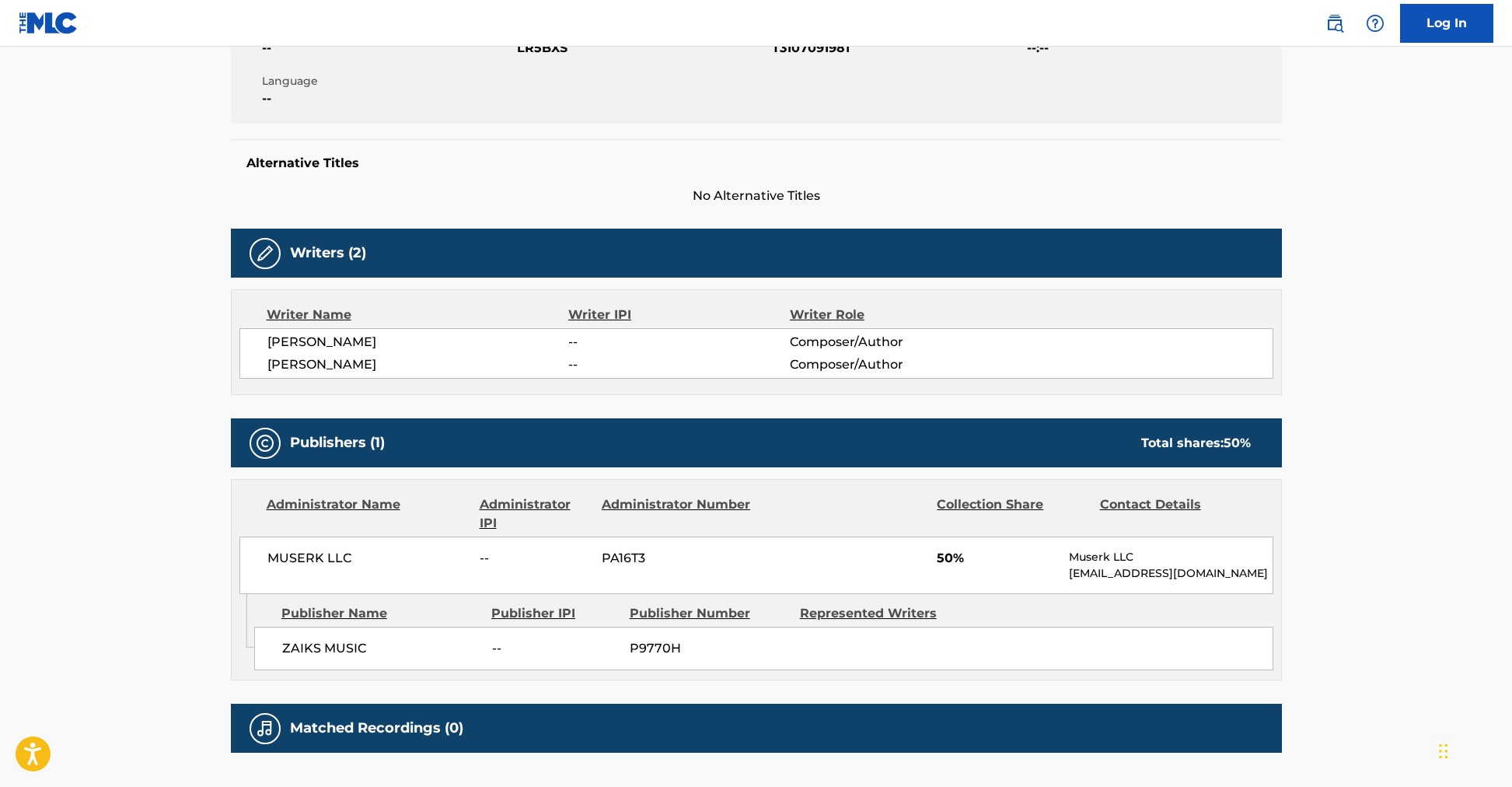
click at [405, 328] on div "[PERSON_NAME] -- Composer/Author [PERSON_NAME] -- Composer/Author" at bounding box center [757, 353] width 1035 height 50
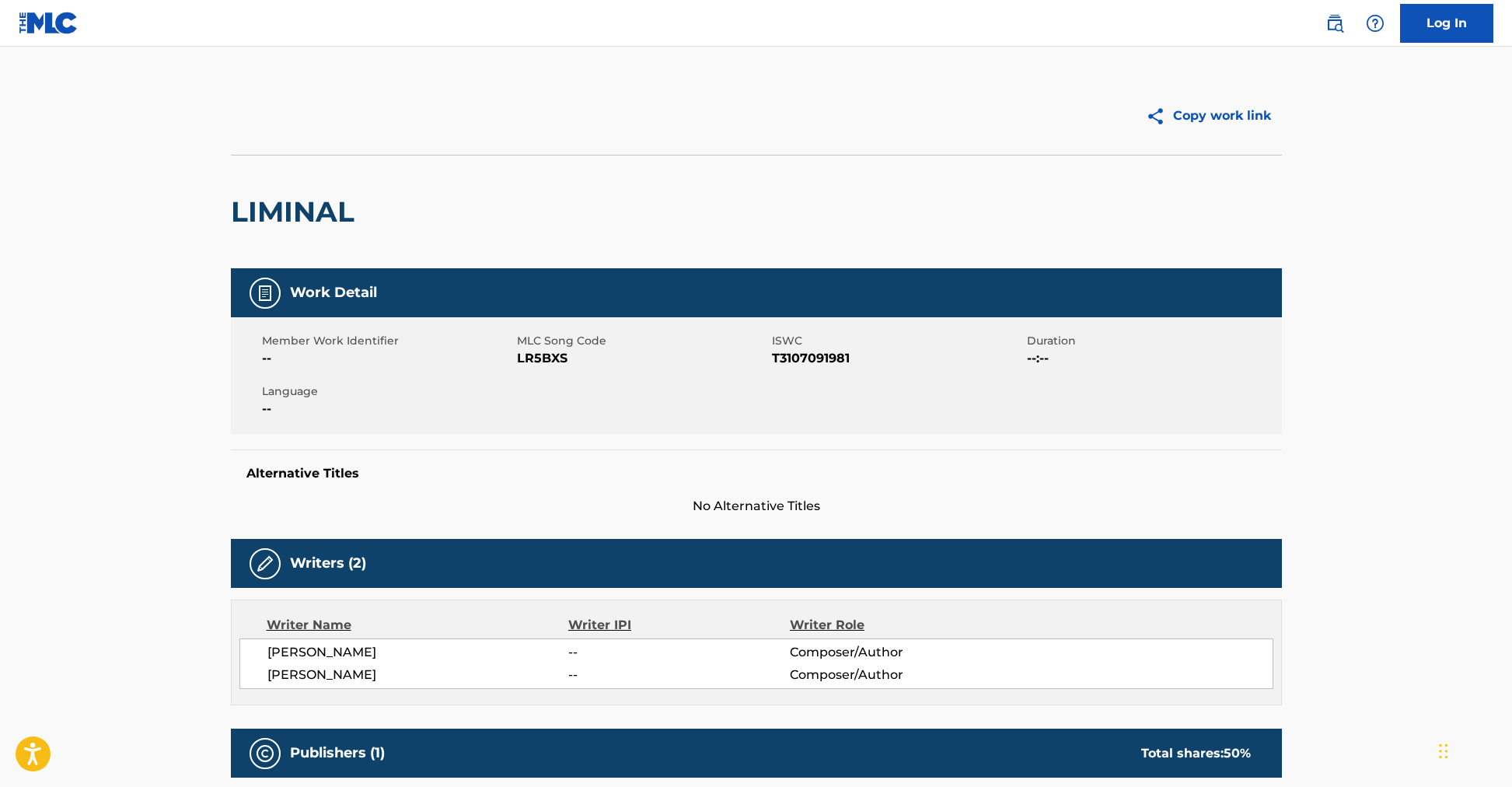
scroll to position [180, 0]
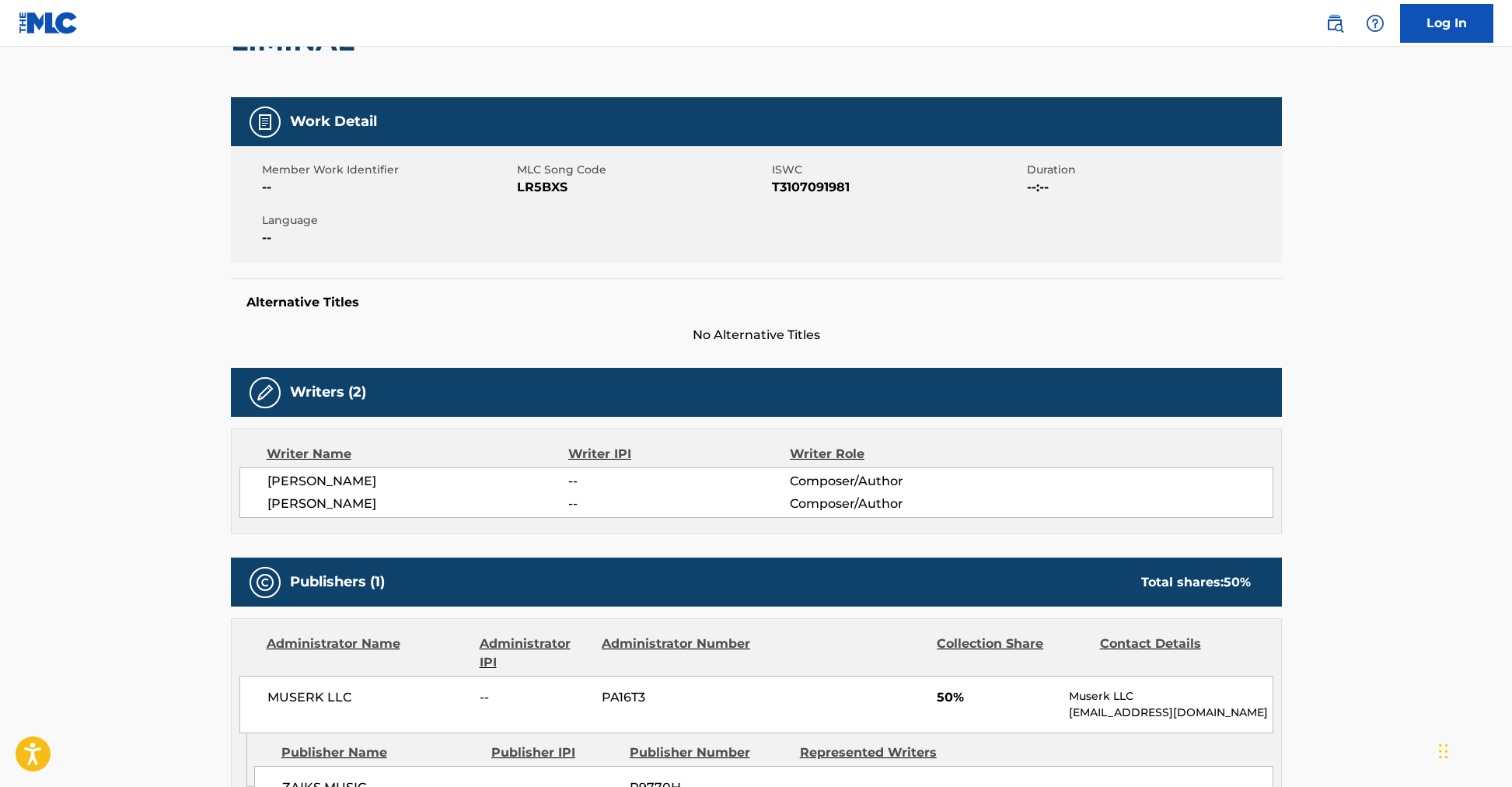
click at [405, 482] on span "[PERSON_NAME]" at bounding box center [418, 482] width 302 height 19
drag, startPoint x: 406, startPoint y: 479, endPoint x: 259, endPoint y: 489, distance: 147.3
click at [259, 489] on div "[PERSON_NAME] -- Composer/Author [PERSON_NAME] -- Composer/Author" at bounding box center [757, 492] width 1035 height 50
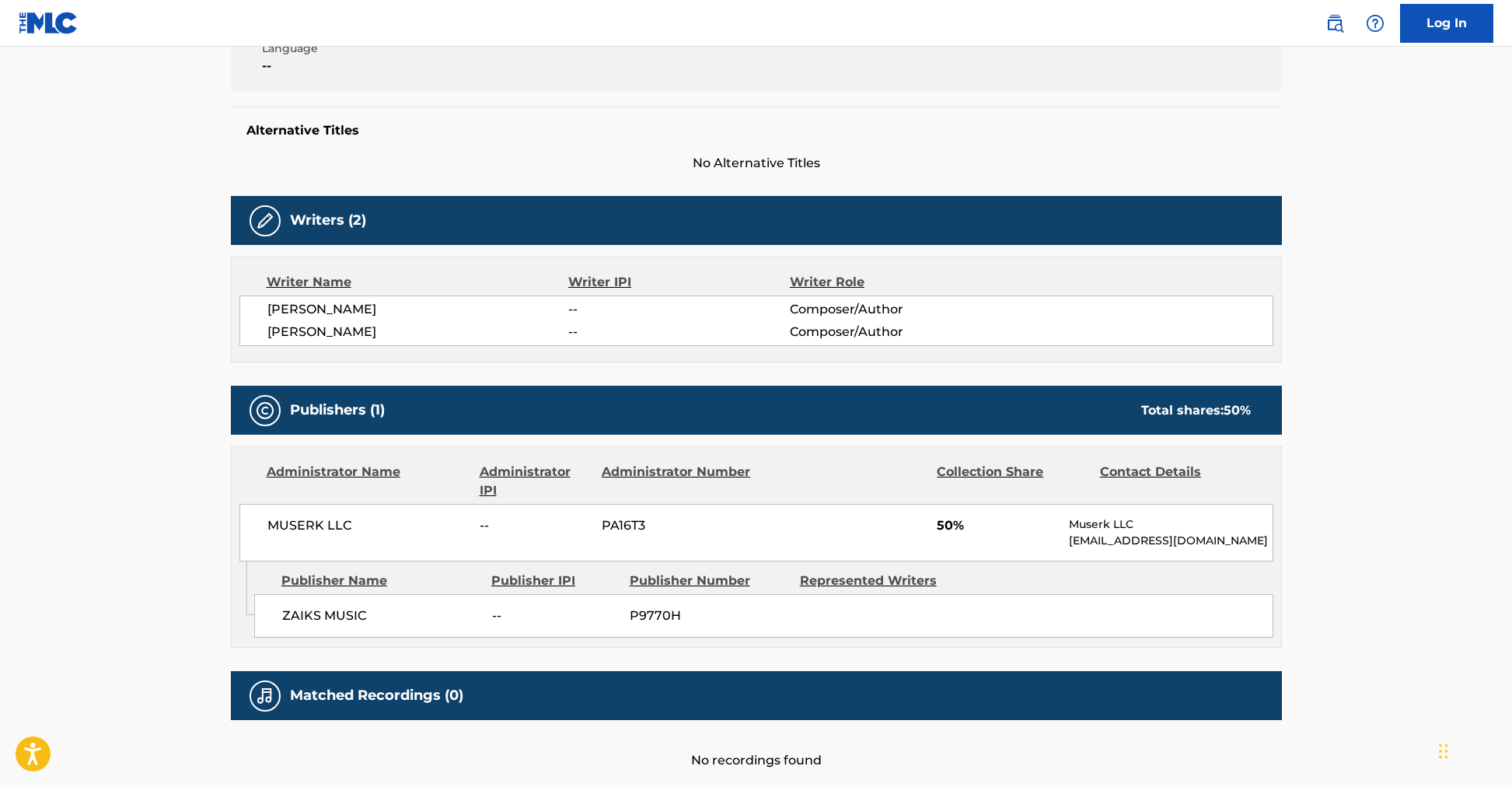
scroll to position [371, 0]
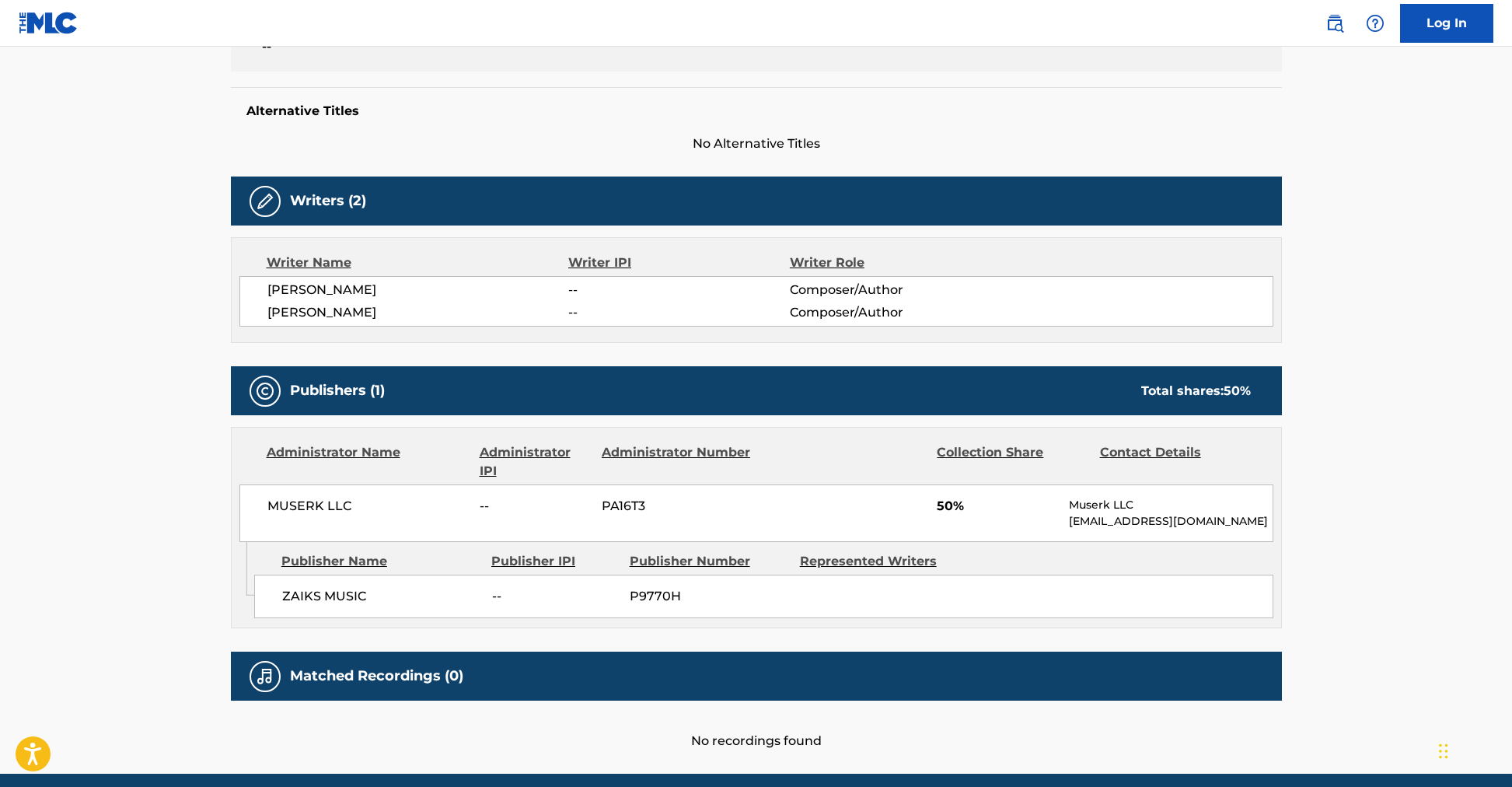
drag, startPoint x: 355, startPoint y: 417, endPoint x: 324, endPoint y: 416, distance: 31.0
click at [355, 417] on div "Publishers (1) Total shares: 50 % Administrator Name Administrator IPI Administ…" at bounding box center [756, 496] width 1051 height 262
drag, startPoint x: 404, startPoint y: 312, endPoint x: 227, endPoint y: 305, distance: 177.1
click at [227, 305] on div "Copy work link LIMINAL Work Detail Member Work Identifier -- MLC Song Code LR5B…" at bounding box center [756, 232] width 1089 height 1035
copy span "[PERSON_NAME]"
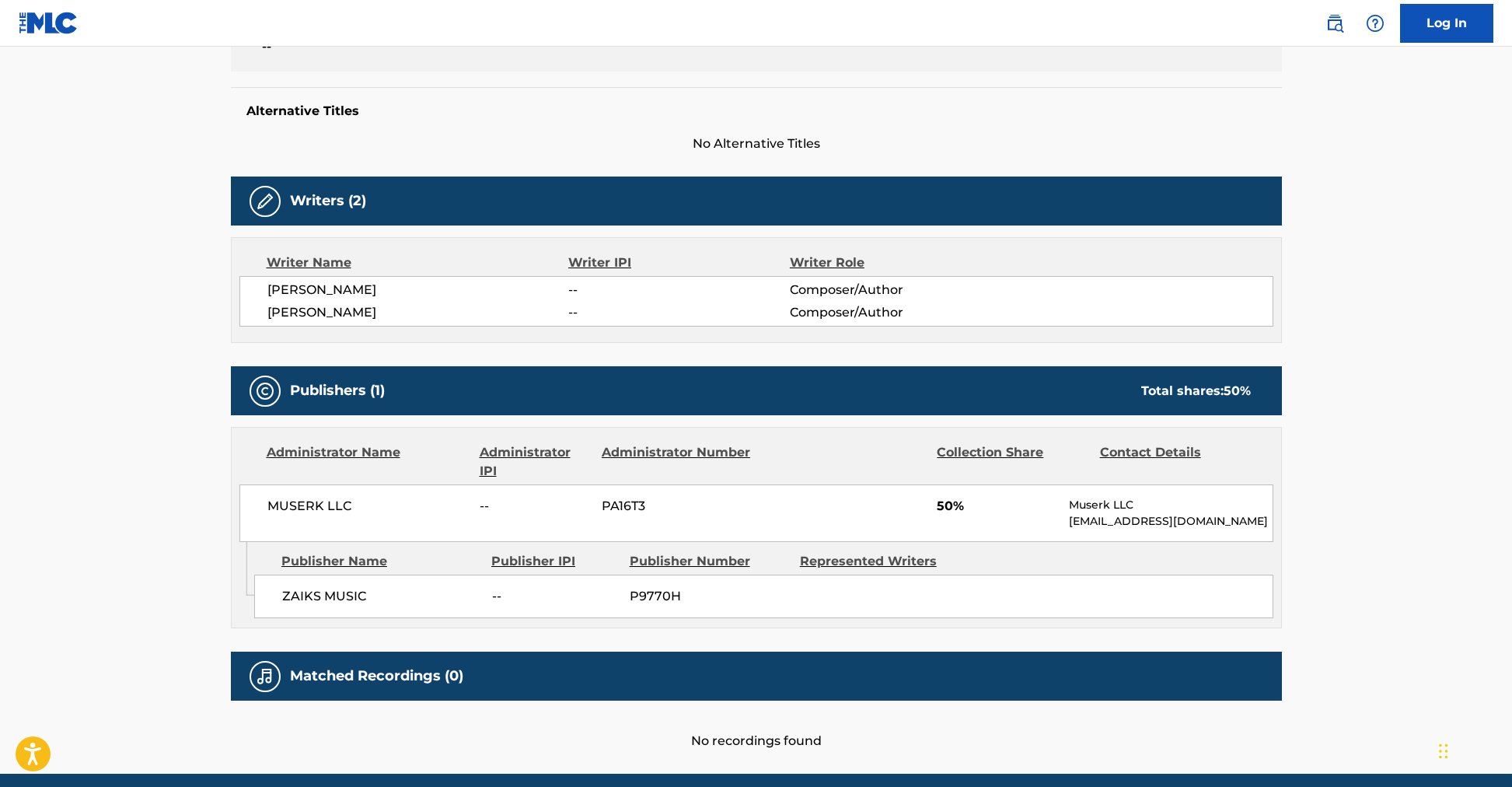
drag, startPoint x: 414, startPoint y: 287, endPoint x: 252, endPoint y: 289, distance: 162.0
click at [253, 289] on div "RYDUCHA TADEUSZ -- Composer/Author SZCZEPANIK JAROSLAW -- Composer/Author" at bounding box center [757, 301] width 1035 height 50
copy span "RYDUCHA TADEUSZ"
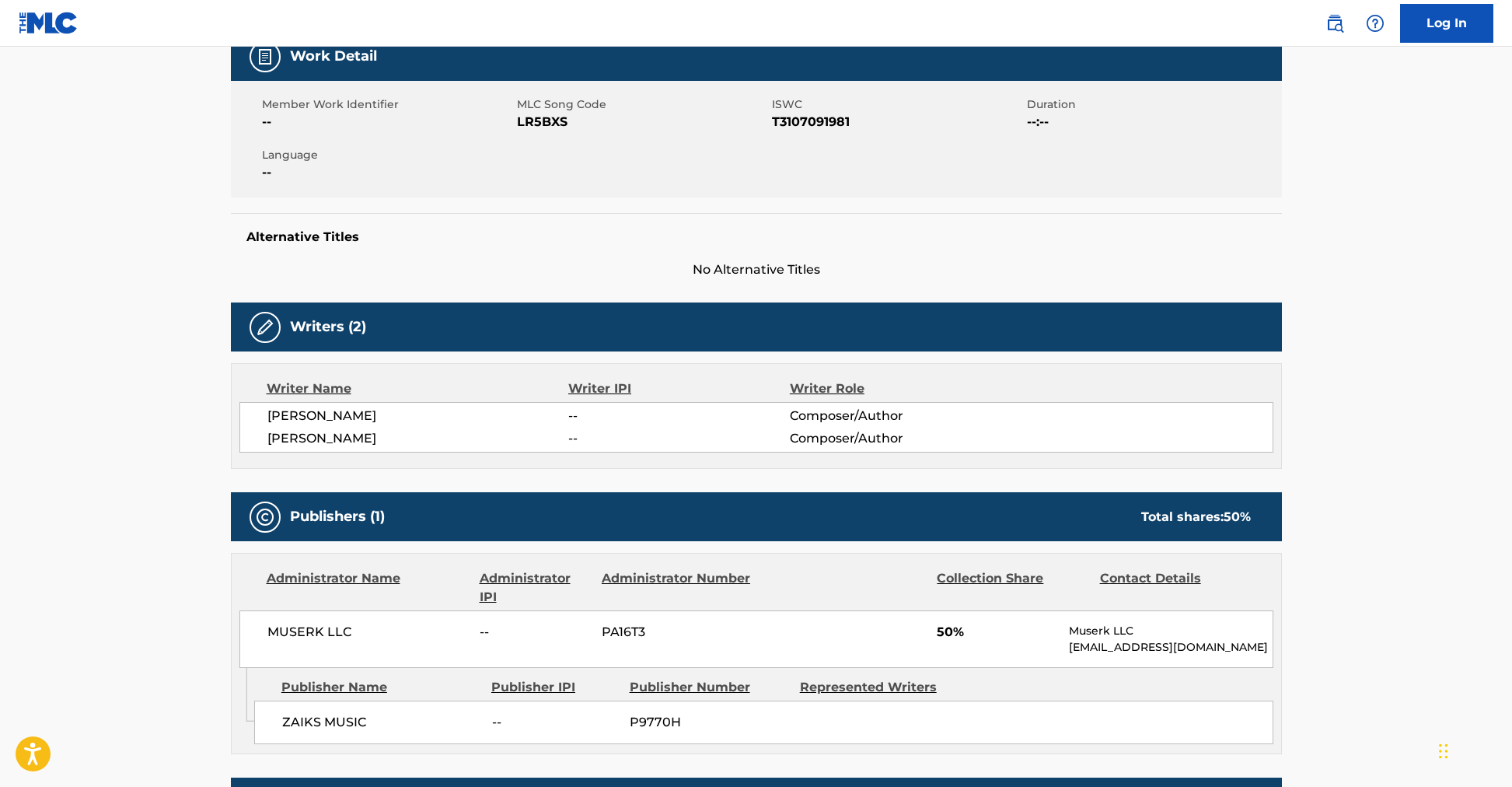
scroll to position [226, 0]
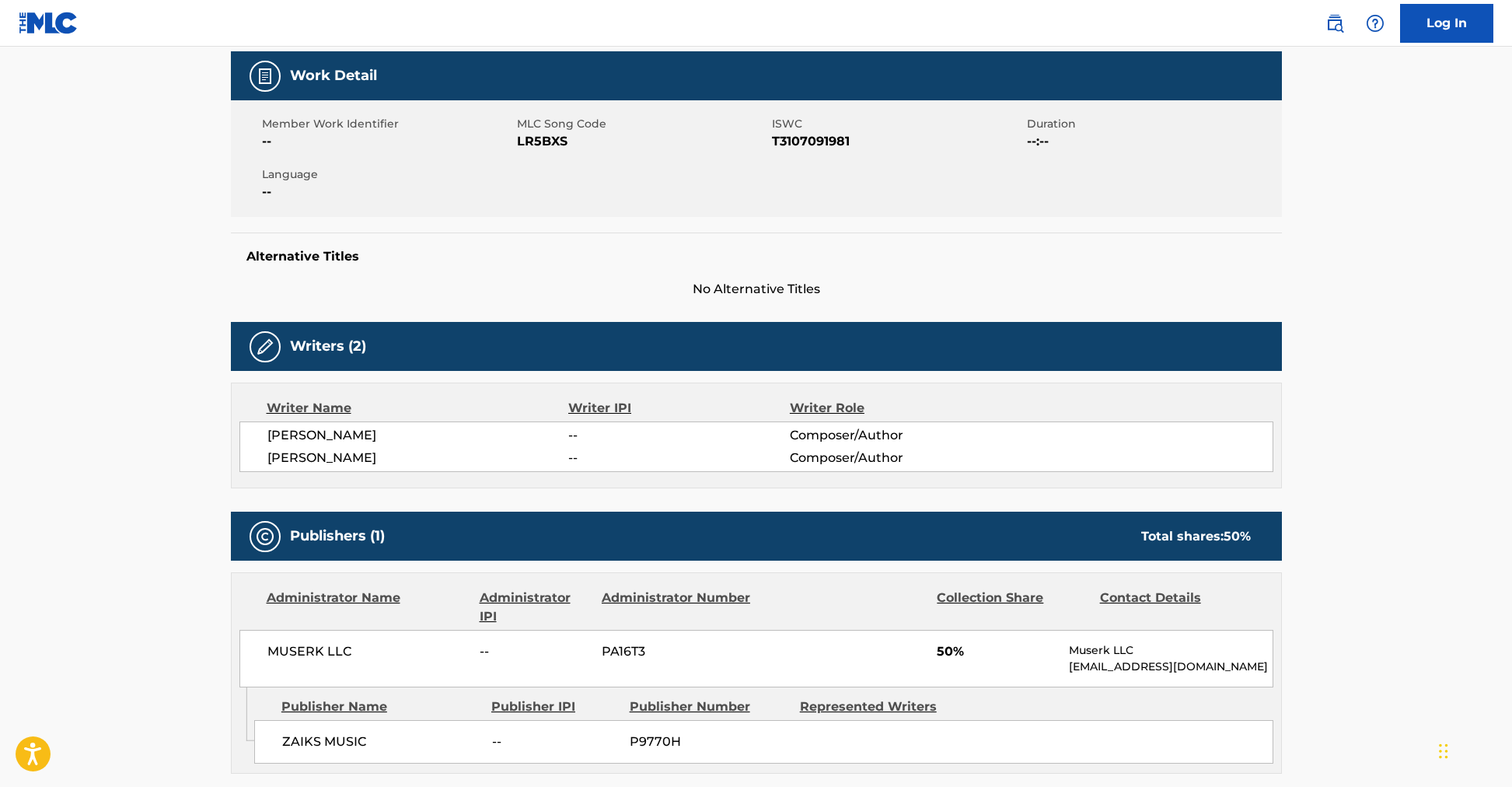
click at [441, 462] on span "SZCZEPANIK JAROSLAW" at bounding box center [418, 458] width 302 height 19
drag, startPoint x: 426, startPoint y: 457, endPoint x: 351, endPoint y: 461, distance: 75.1
click at [351, 461] on span "SZCZEPANIK JAROSLAW" at bounding box center [418, 458] width 302 height 19
copy span "JAROSLAW"
drag, startPoint x: 350, startPoint y: 457, endPoint x: 233, endPoint y: 459, distance: 117.0
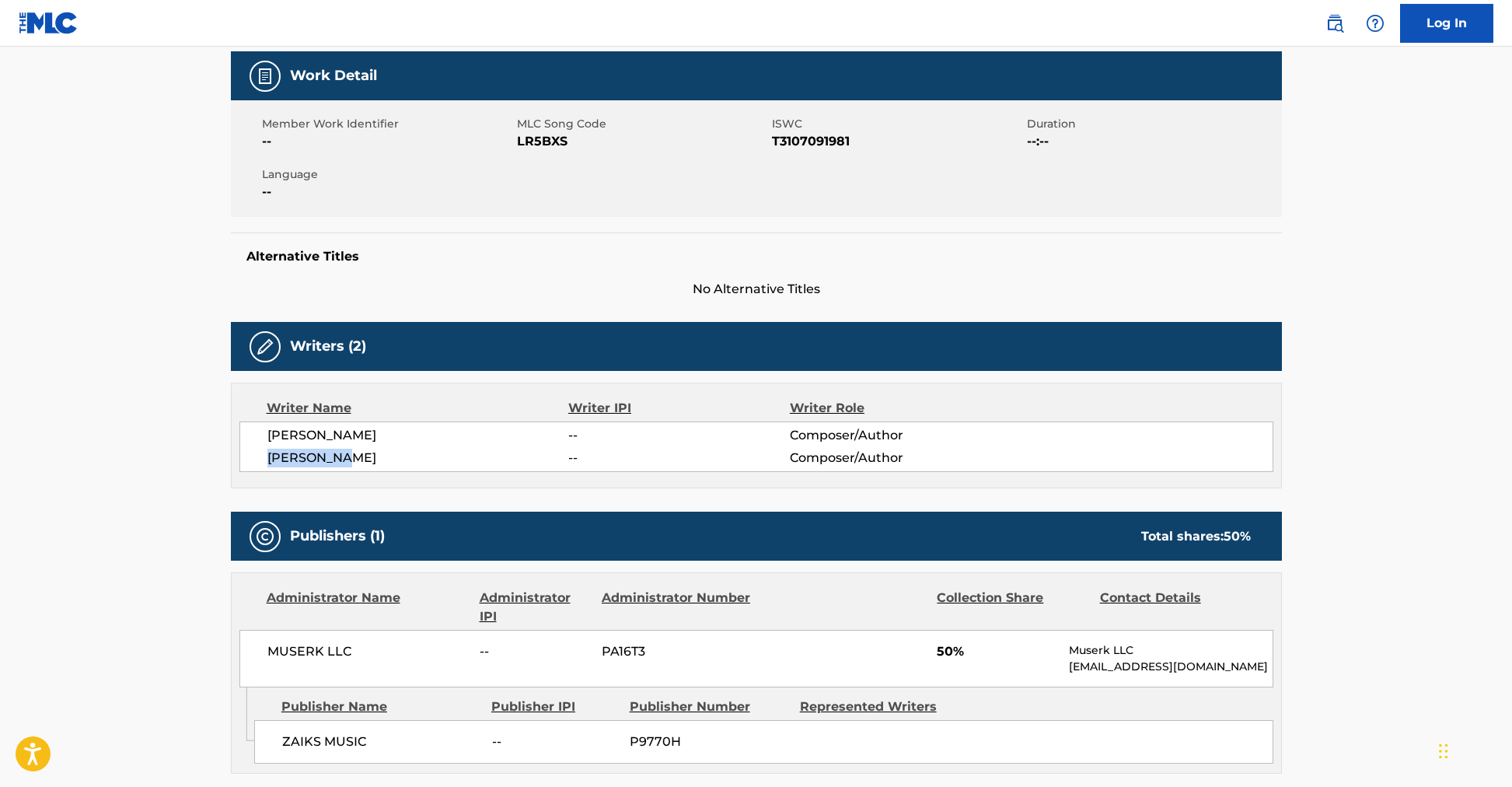
click at [233, 459] on div "Writer Name Writer IPI Writer Role RYDUCHA TADEUSZ -- Composer/Author SZCZEPANI…" at bounding box center [756, 435] width 1051 height 106
copy span "SZCZEPANIK"
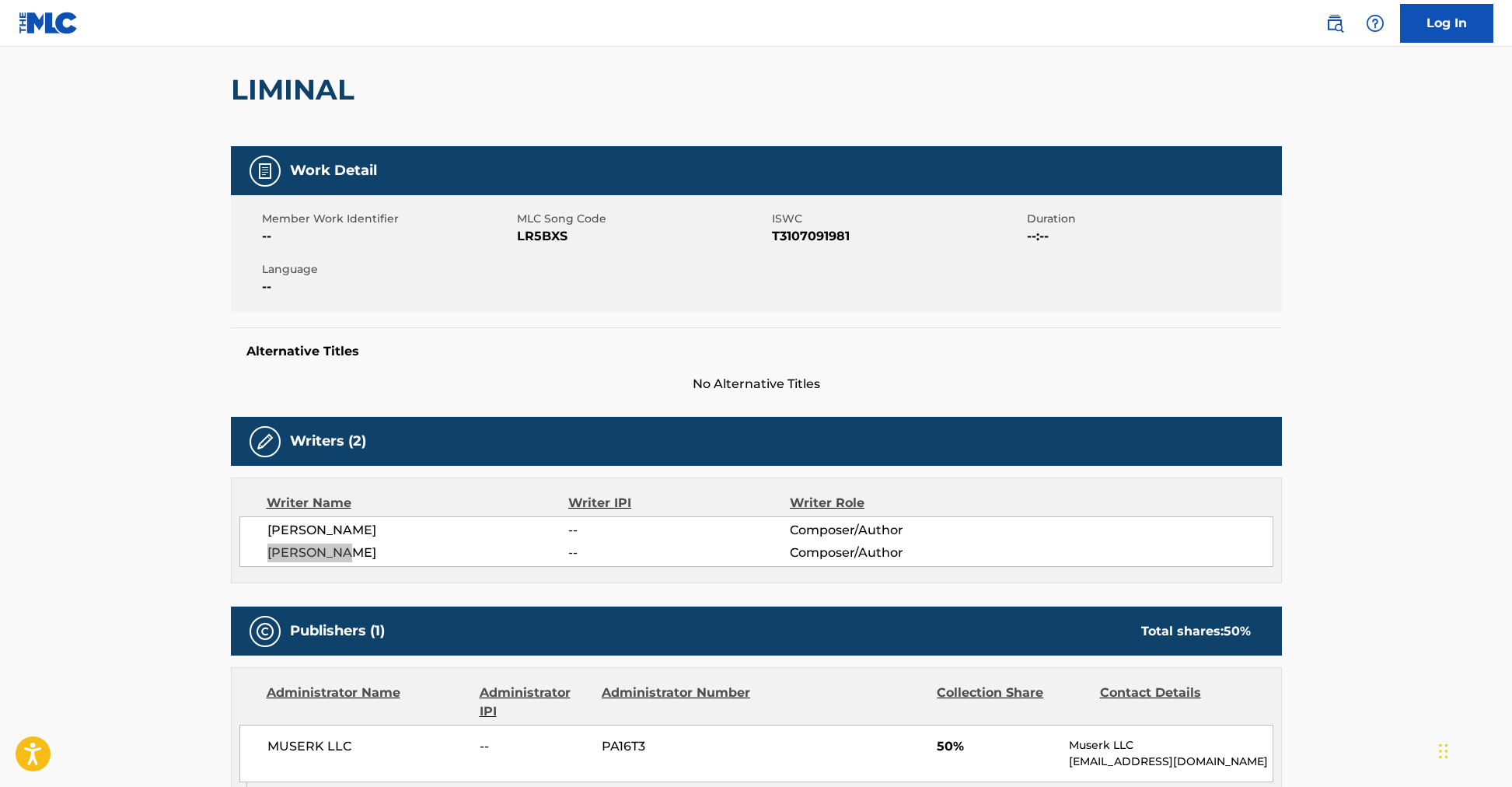
scroll to position [0, 0]
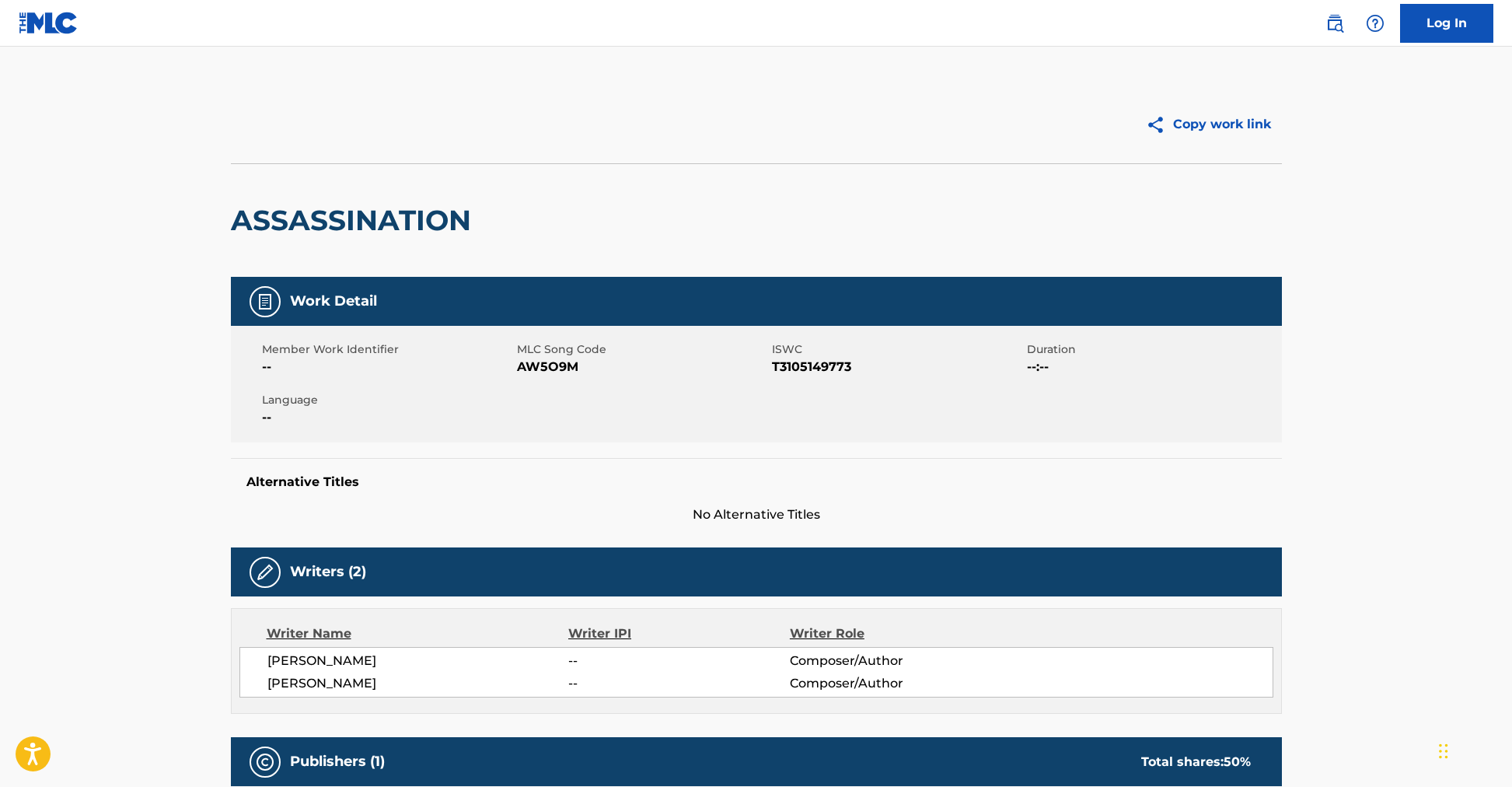
scroll to position [3, 0]
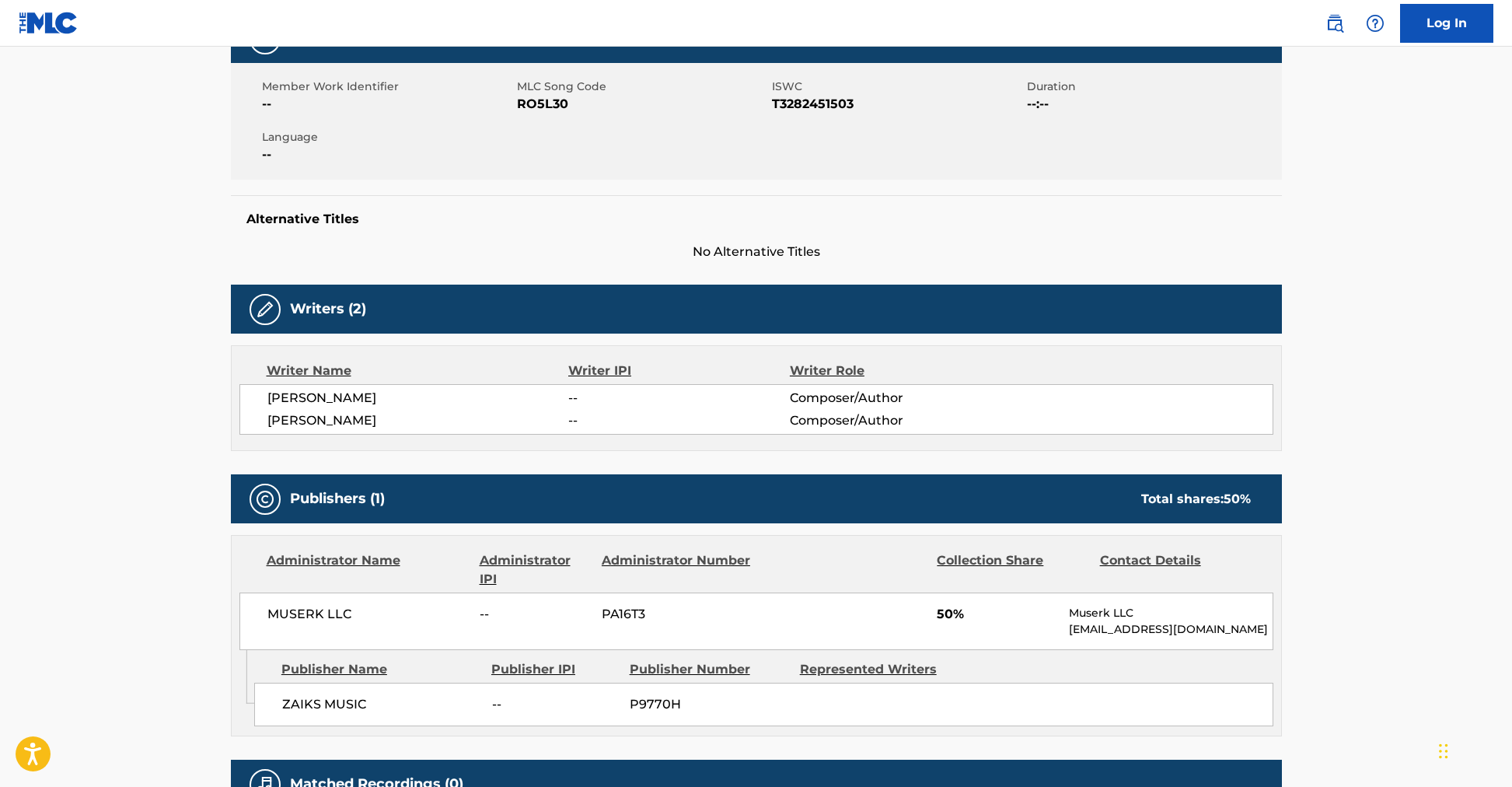
scroll to position [265, 0]
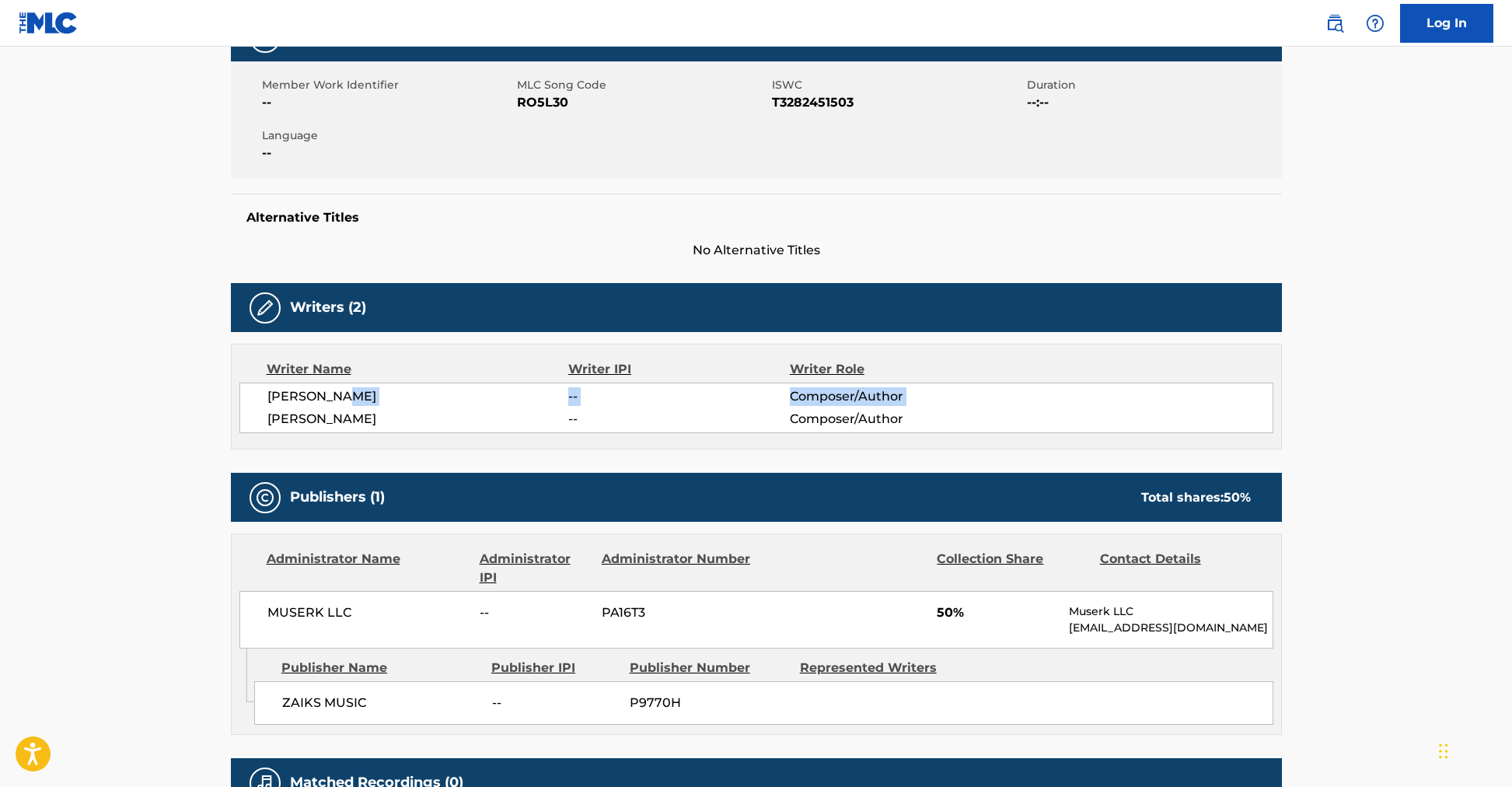
drag, startPoint x: 361, startPoint y: 396, endPoint x: 270, endPoint y: 405, distance: 91.4
click at [269, 407] on div "[PERSON_NAME] -- Composer/Author [PERSON_NAME] -- Composer/Author" at bounding box center [757, 407] width 1035 height 50
click at [270, 405] on span "[PERSON_NAME]" at bounding box center [418, 397] width 302 height 19
drag, startPoint x: 271, startPoint y: 400, endPoint x: 443, endPoint y: 401, distance: 172.0
click at [443, 401] on span "[PERSON_NAME]" at bounding box center [418, 397] width 302 height 19
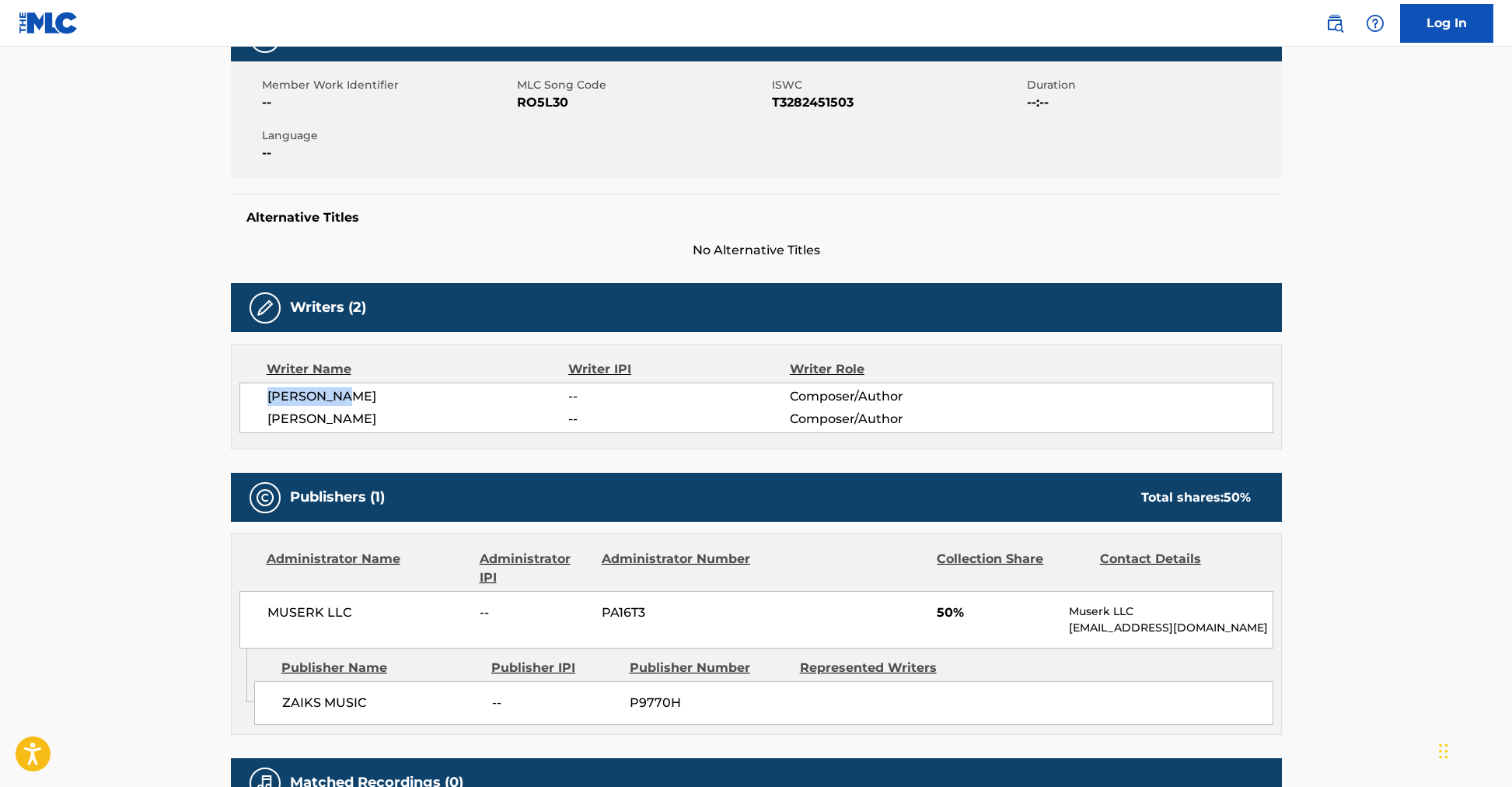
copy span "[PERSON_NAME]"
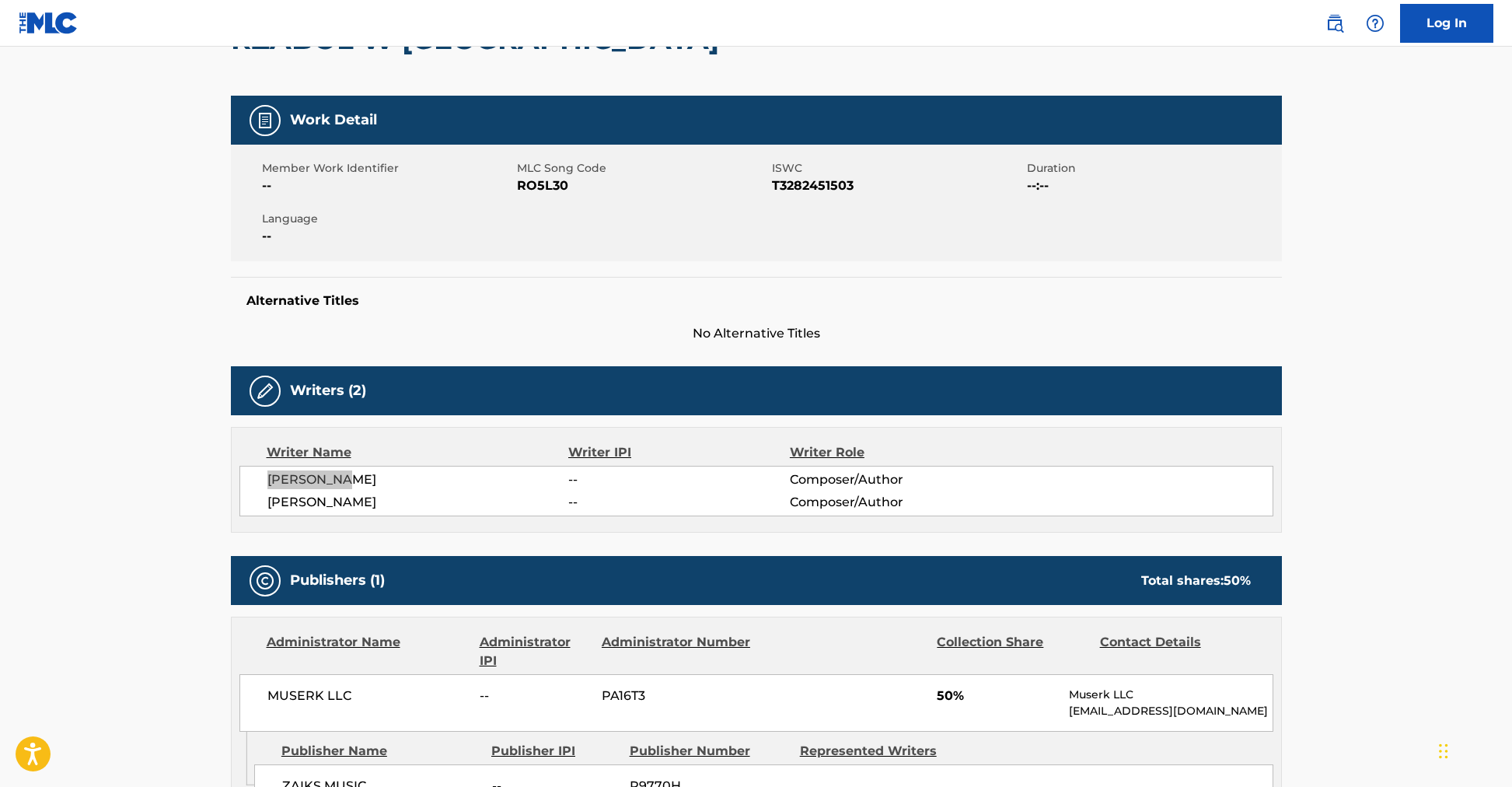
scroll to position [0, 0]
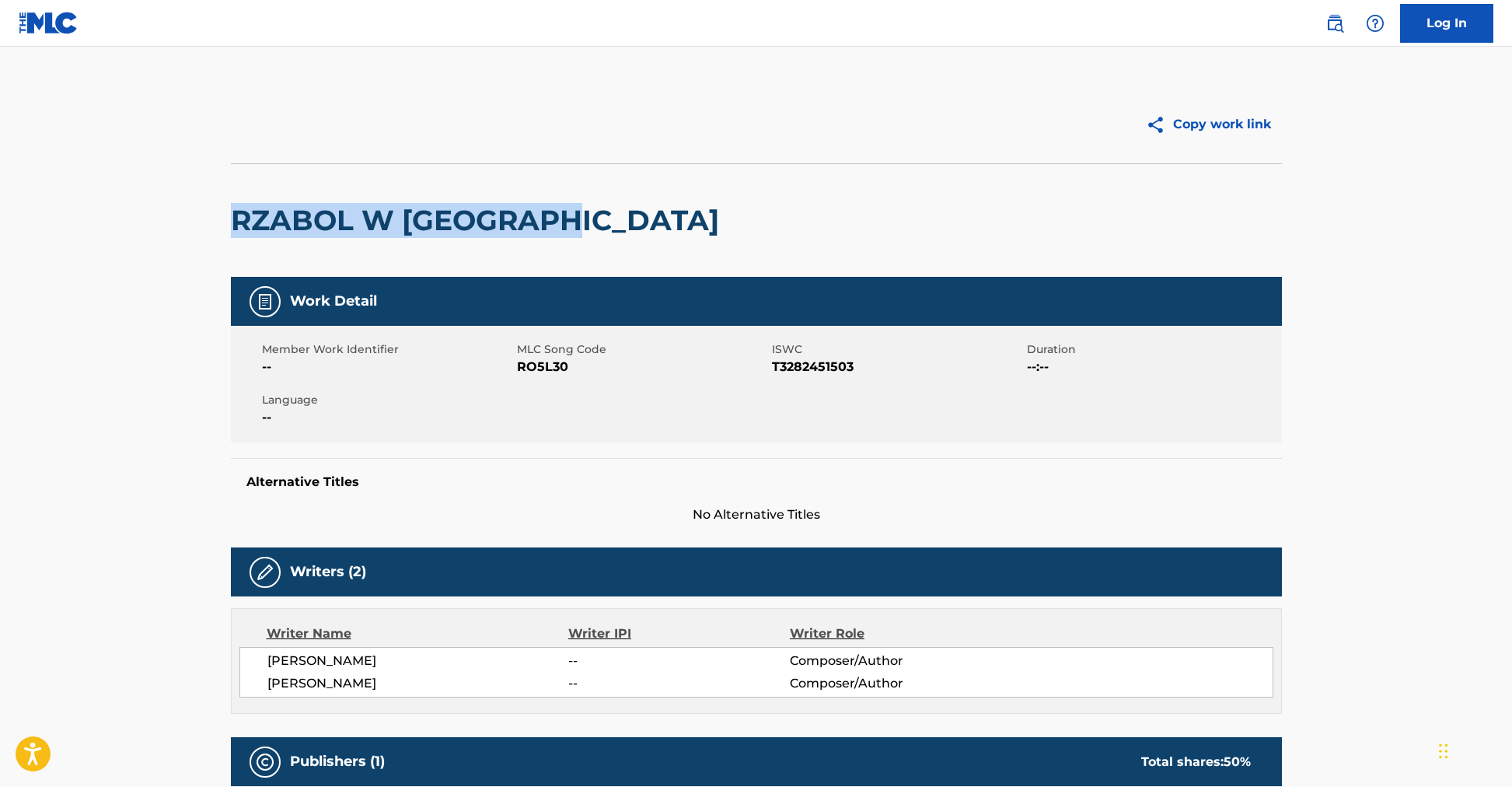
drag, startPoint x: 605, startPoint y: 214, endPoint x: -41, endPoint y: 217, distance: 646.0
click at [0, 217] on html "Accessibility Screen-Reader Guide, Feedback, and Issue Reporting | New window L…" at bounding box center [756, 394] width 1512 height 787
copy h2 "RZABOL W [GEOGRAPHIC_DATA]"
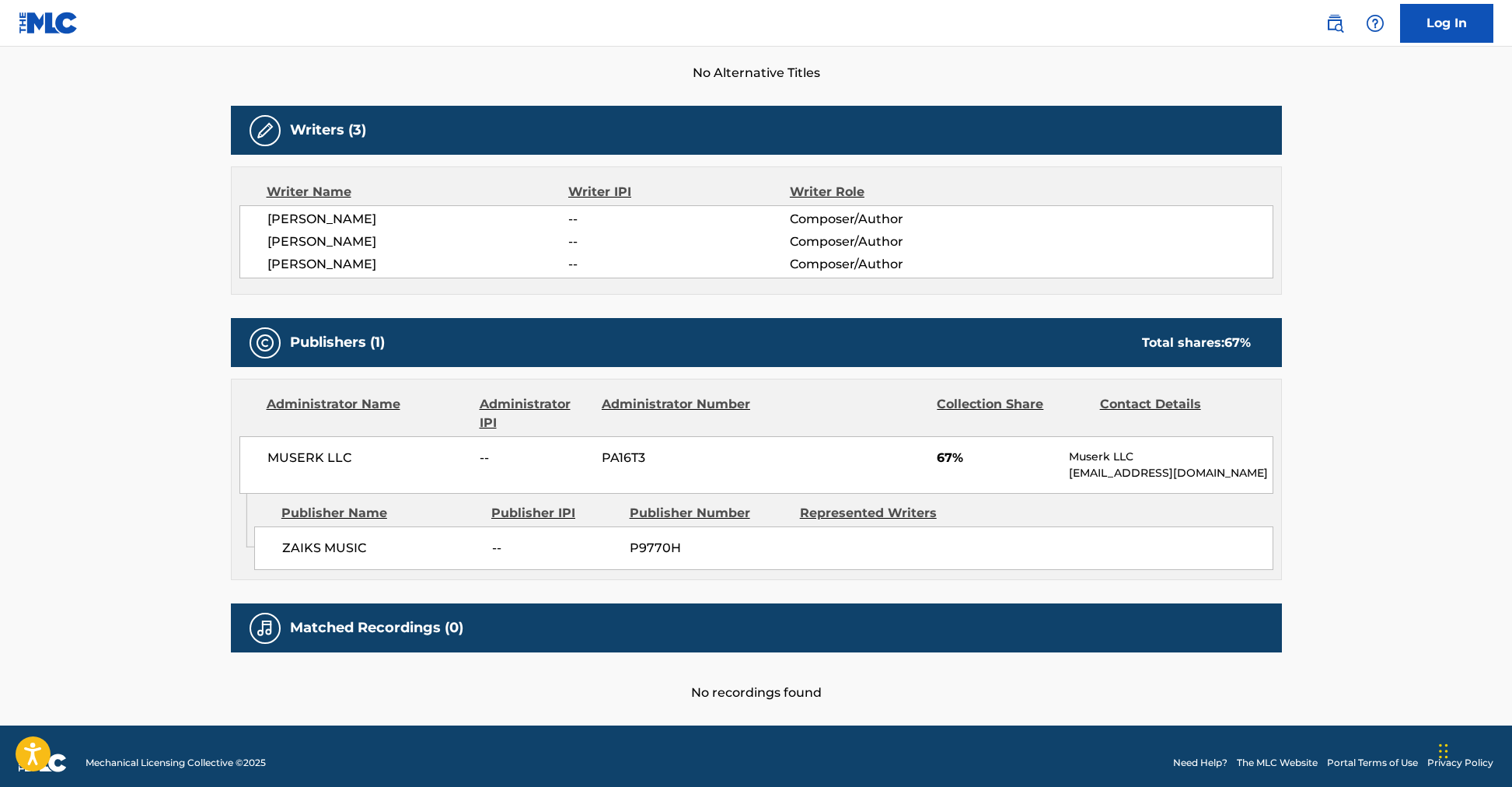
scroll to position [358, 0]
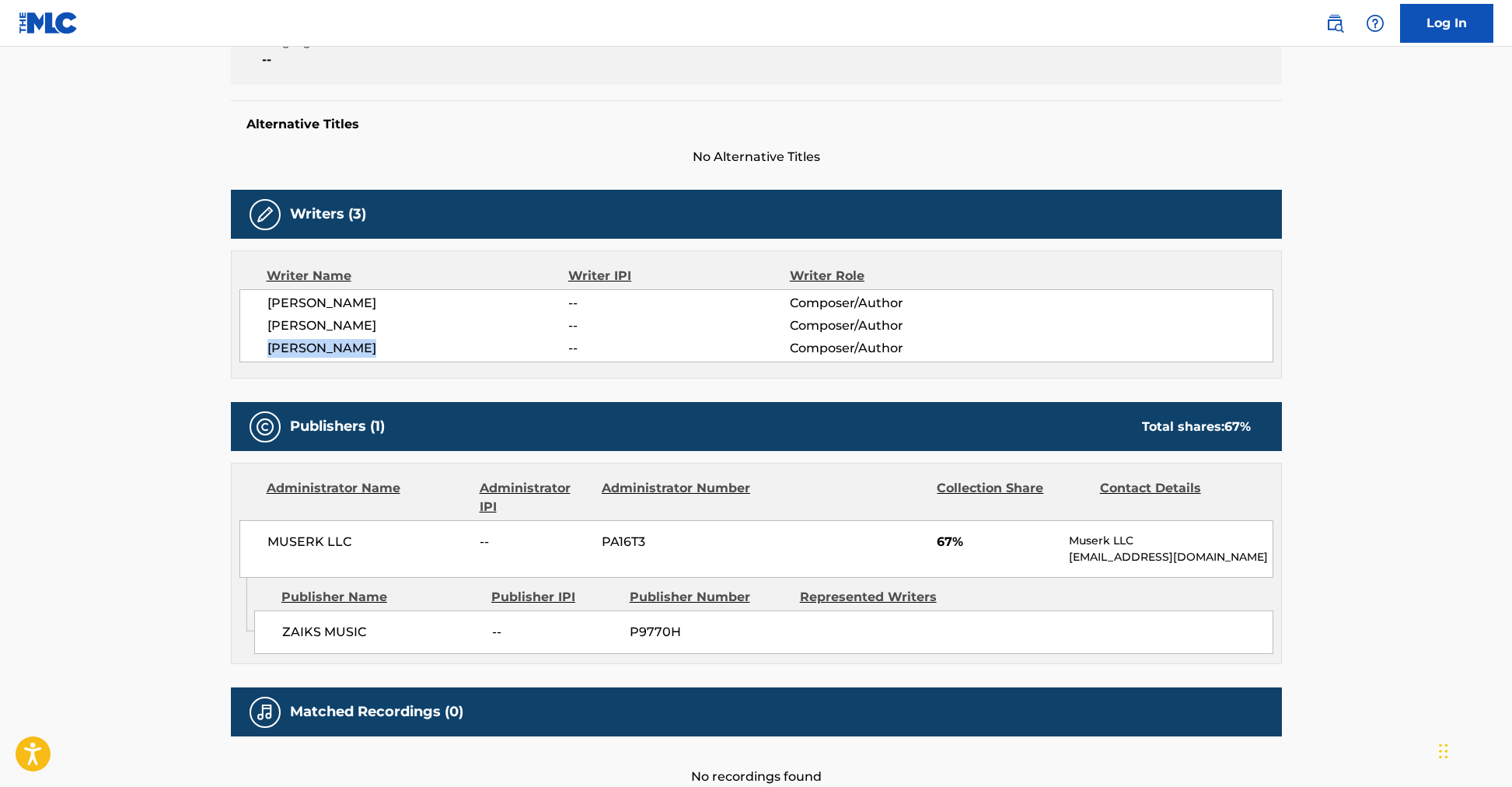
drag, startPoint x: 343, startPoint y: 351, endPoint x: 246, endPoint y: 357, distance: 97.2
click at [246, 357] on div "[PERSON_NAME] -- Composer/Author [PERSON_NAME] -- Composer/Author [PERSON_NAME]…" at bounding box center [757, 325] width 1035 height 74
copy span "[PERSON_NAME]"
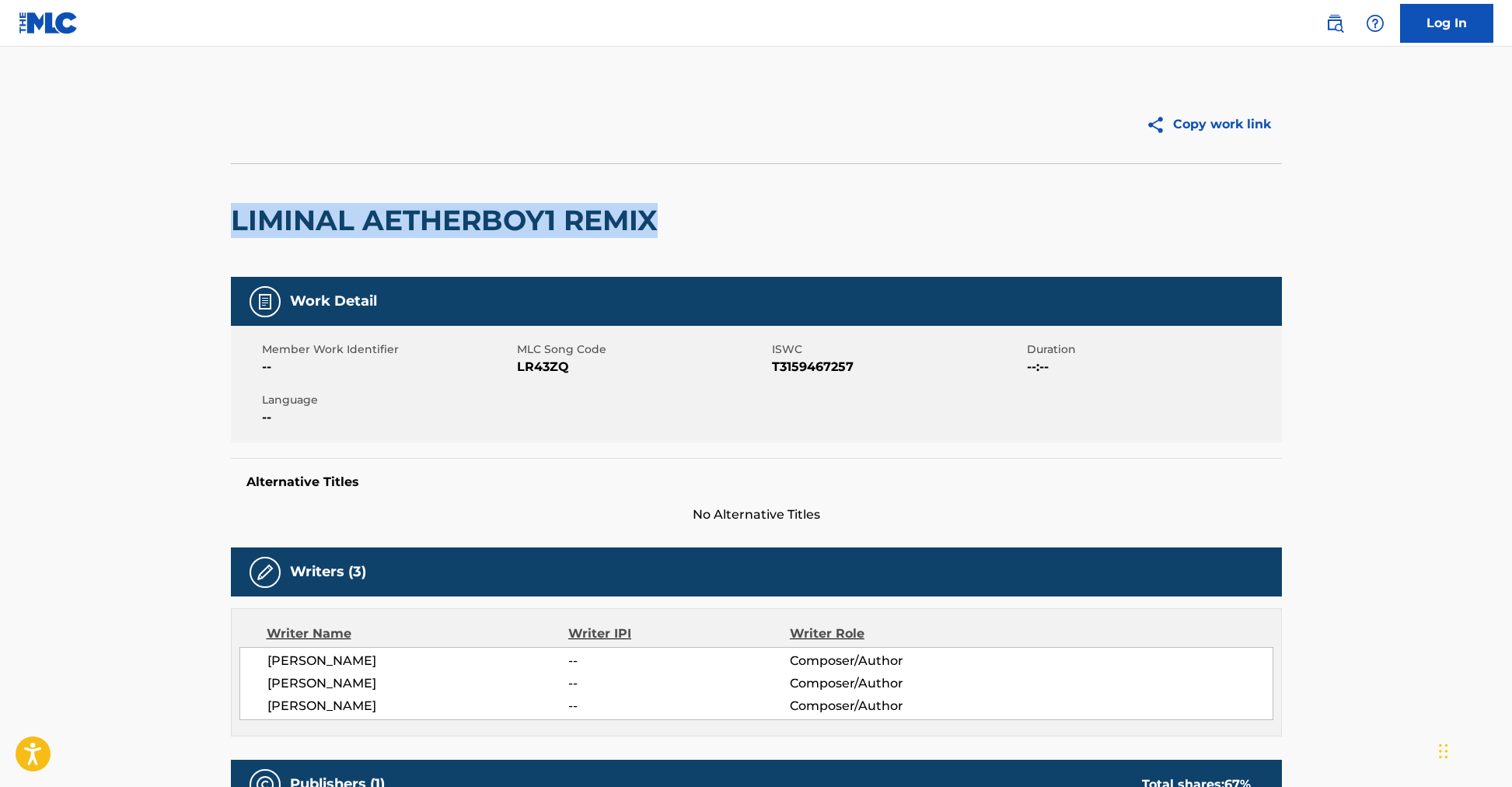
drag, startPoint x: 532, startPoint y: 234, endPoint x: 98, endPoint y: 189, distance: 436.3
click at [98, 189] on main "Copy work link LIMINAL AETHERBOY1 REMIX Work Detail Member Work Identifier -- M…" at bounding box center [756, 606] width 1512 height 1120
copy h2 "LIMINAL AETHERBOY1 REMIX"
